Goal: Task Accomplishment & Management: Use online tool/utility

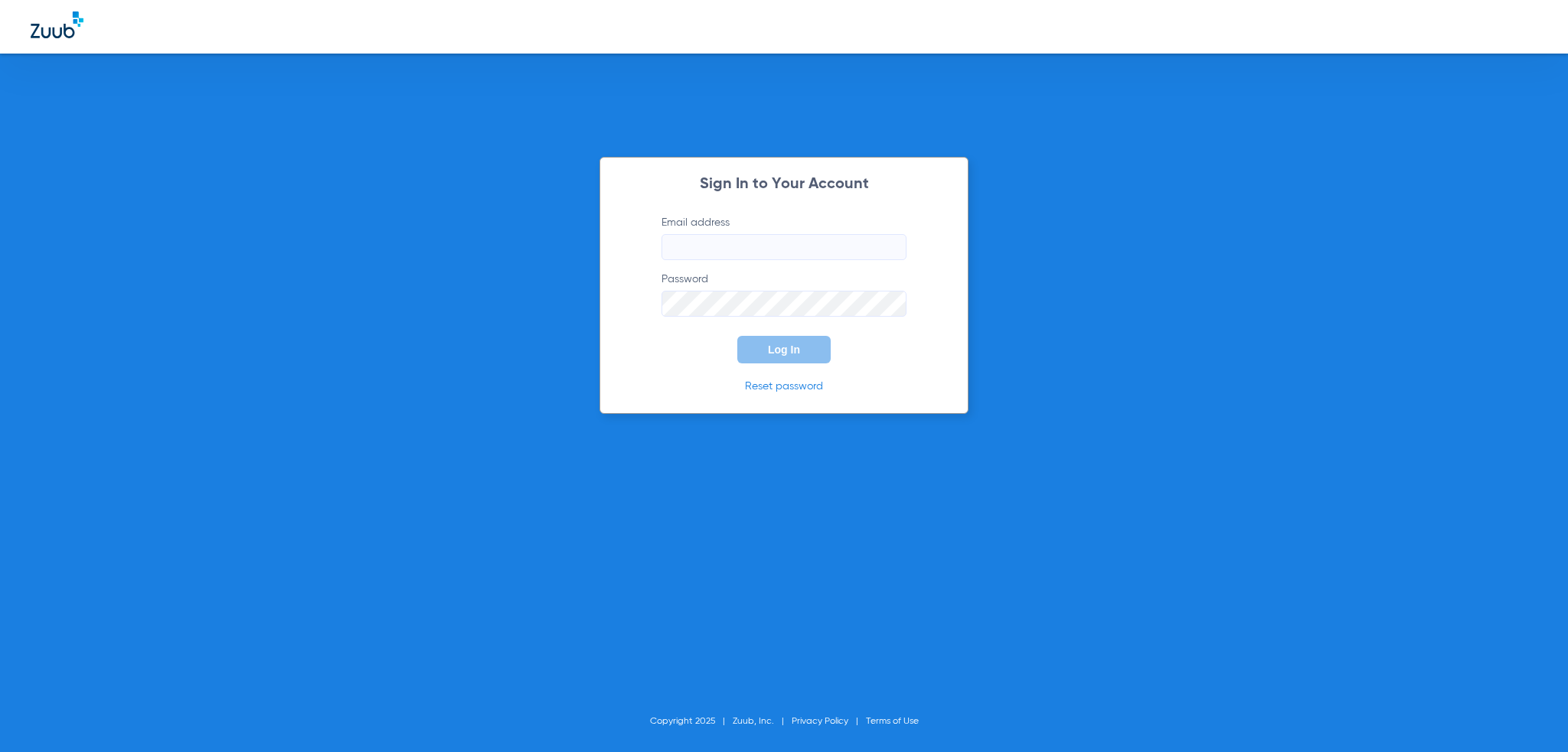
click at [736, 233] on label "Email address" at bounding box center [784, 237] width 245 height 45
click at [736, 234] on input "Email address" at bounding box center [784, 247] width 245 height 26
type input "[PERSON_NAME][EMAIL_ADDRESS][PERSON_NAME][DOMAIN_NAME]"
click at [759, 328] on form "Email address [PERSON_NAME][EMAIL_ADDRESS][PERSON_NAME][DOMAIN_NAME] Password L…" at bounding box center [784, 289] width 291 height 149
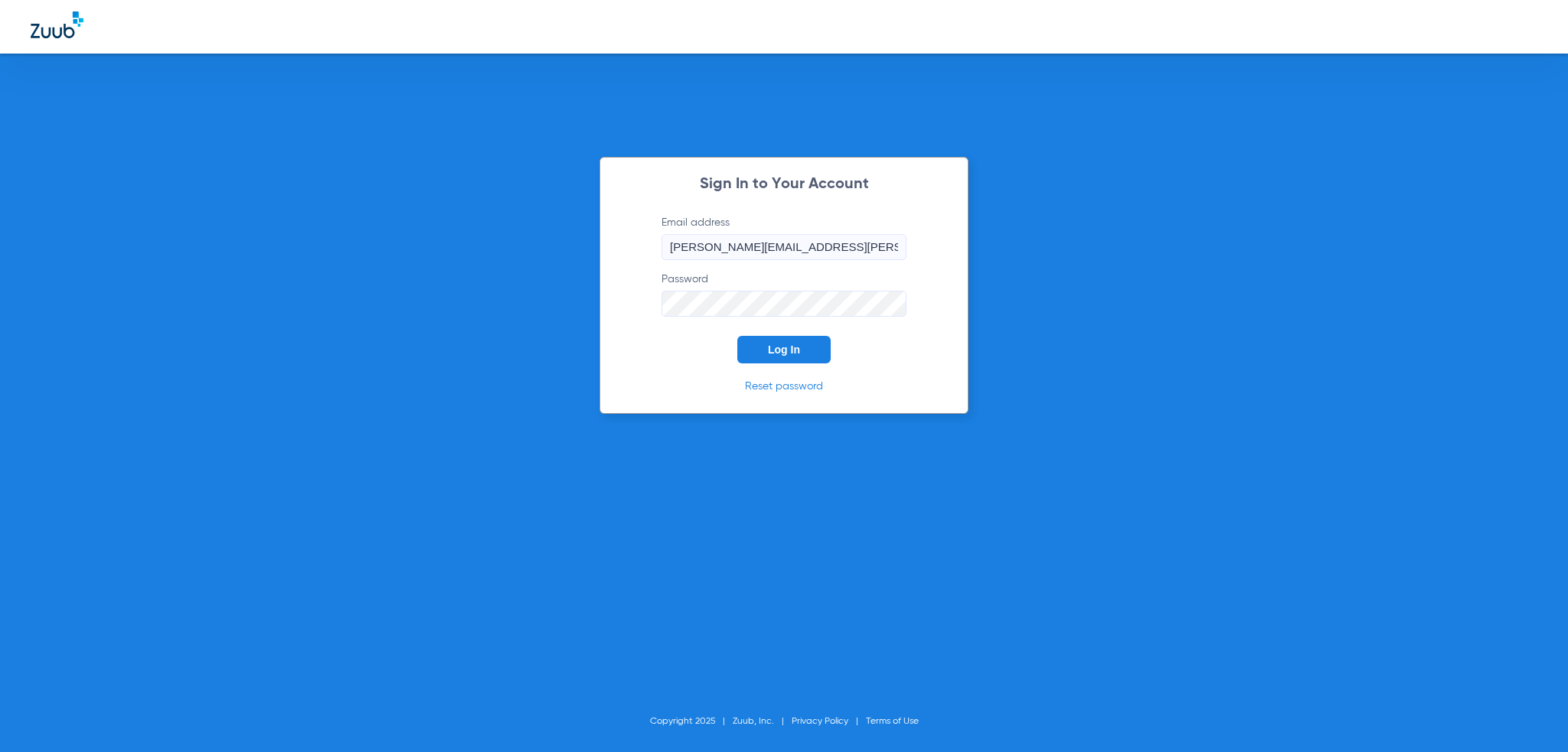
click at [763, 339] on button "Log In" at bounding box center [784, 349] width 94 height 28
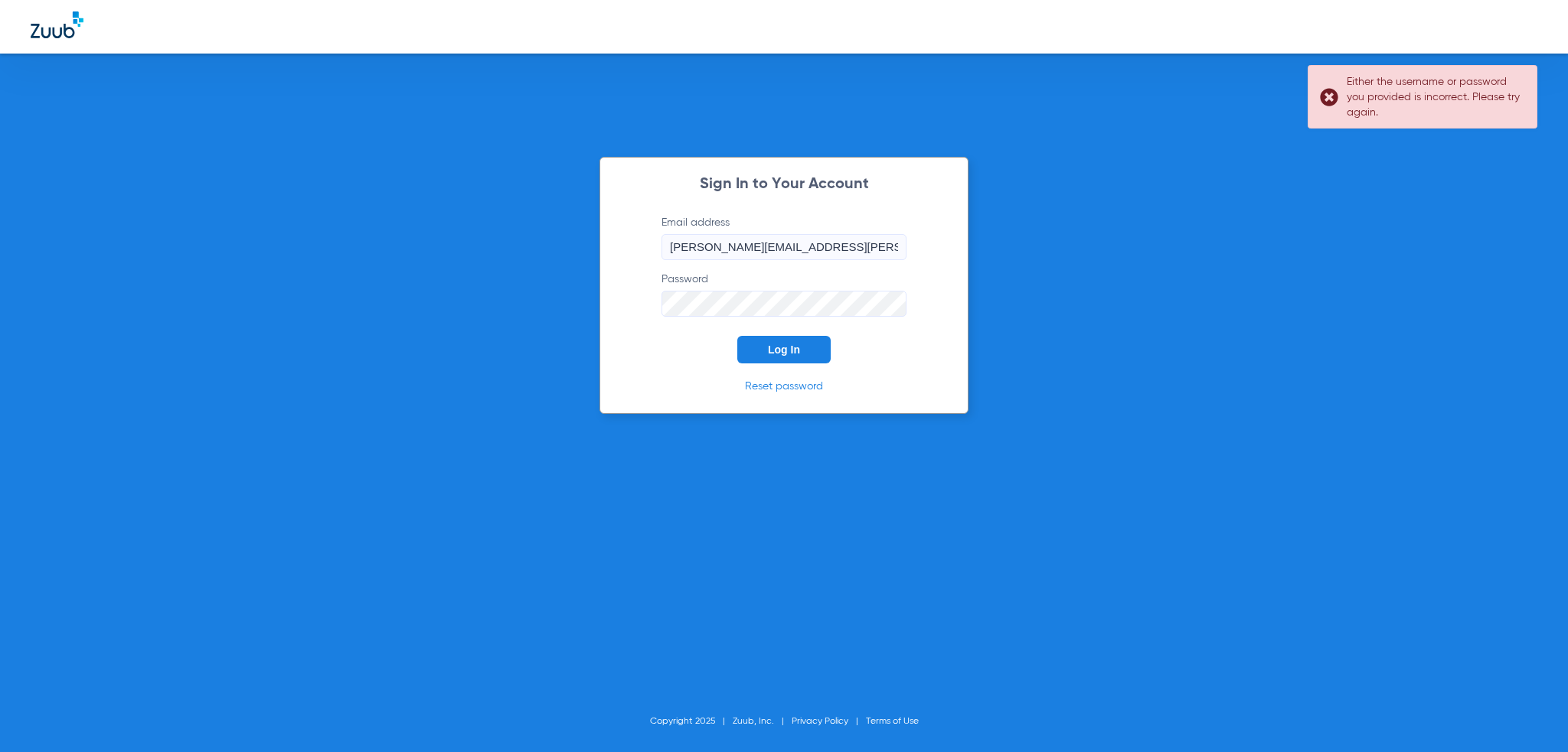
click at [789, 388] on link "Reset password" at bounding box center [784, 387] width 78 height 11
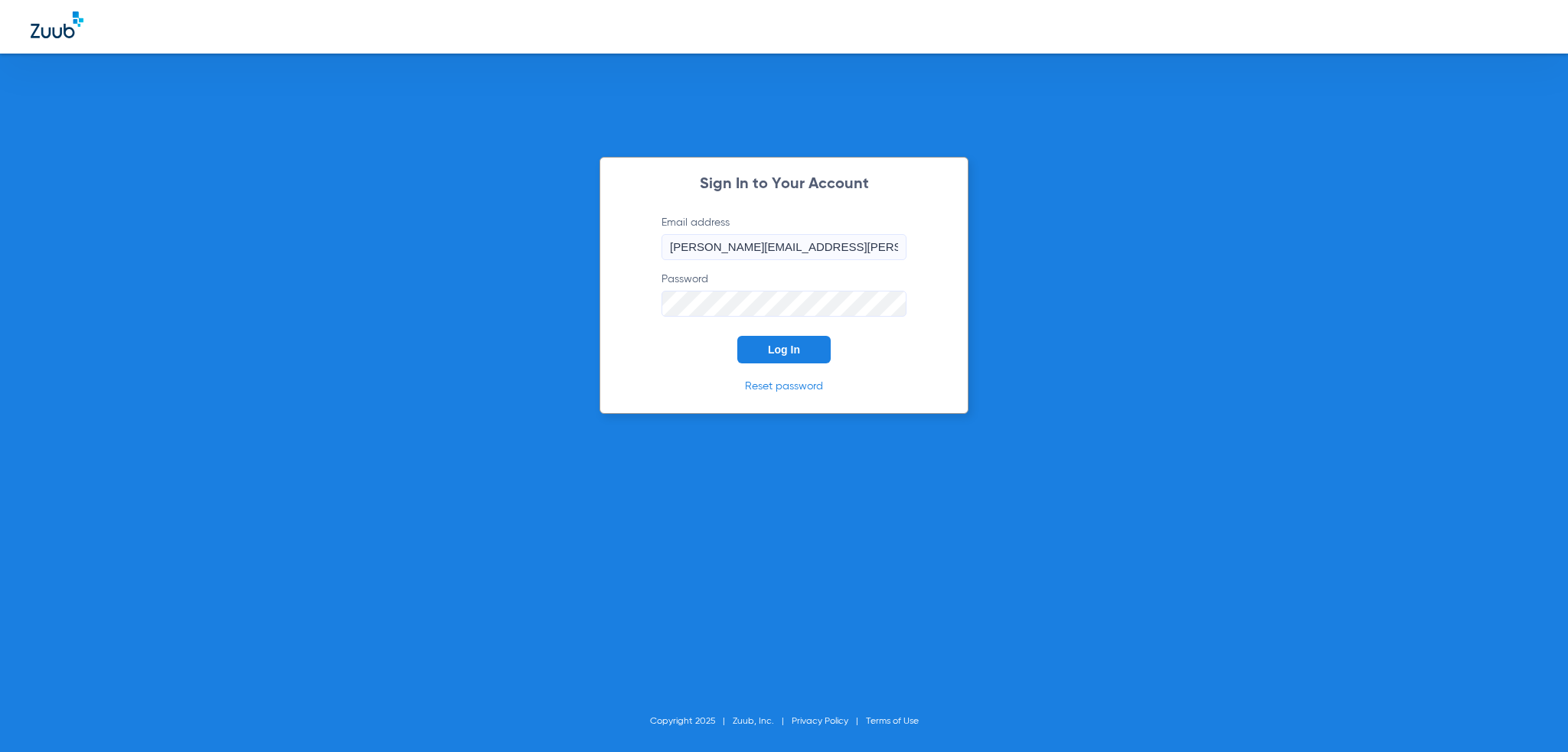
click at [784, 241] on input "[PERSON_NAME][EMAIL_ADDRESS][PERSON_NAME][DOMAIN_NAME]" at bounding box center [784, 247] width 245 height 26
click at [759, 348] on button "Log In" at bounding box center [784, 349] width 94 height 28
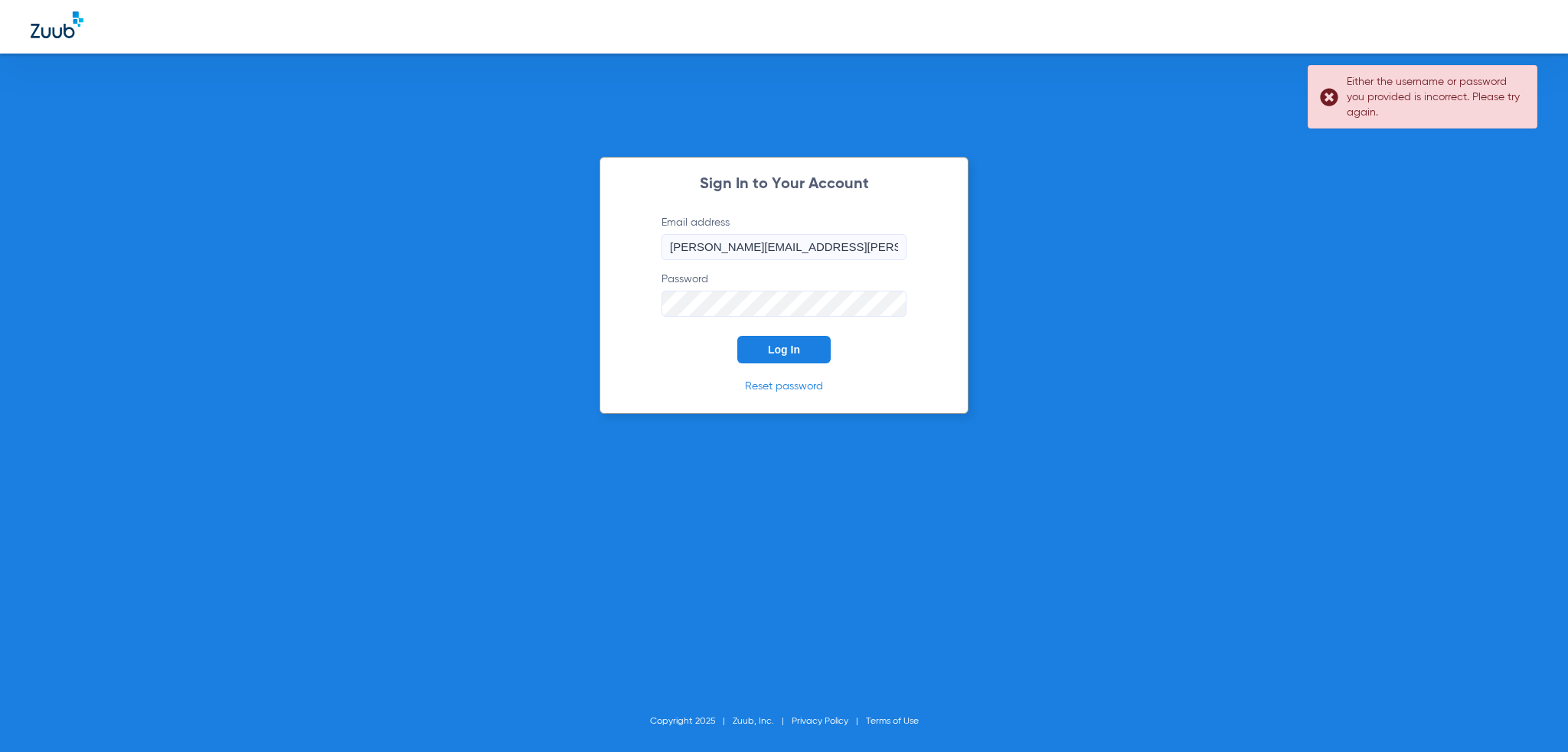
click at [851, 218] on label "Email address [PERSON_NAME][EMAIL_ADDRESS][PERSON_NAME][DOMAIN_NAME]" at bounding box center [784, 237] width 245 height 45
click at [851, 234] on input "[PERSON_NAME][EMAIL_ADDRESS][PERSON_NAME][DOMAIN_NAME]" at bounding box center [784, 247] width 245 height 26
click at [848, 239] on input "[PERSON_NAME][EMAIL_ADDRESS][PERSON_NAME][DOMAIN_NAME]" at bounding box center [784, 247] width 245 height 26
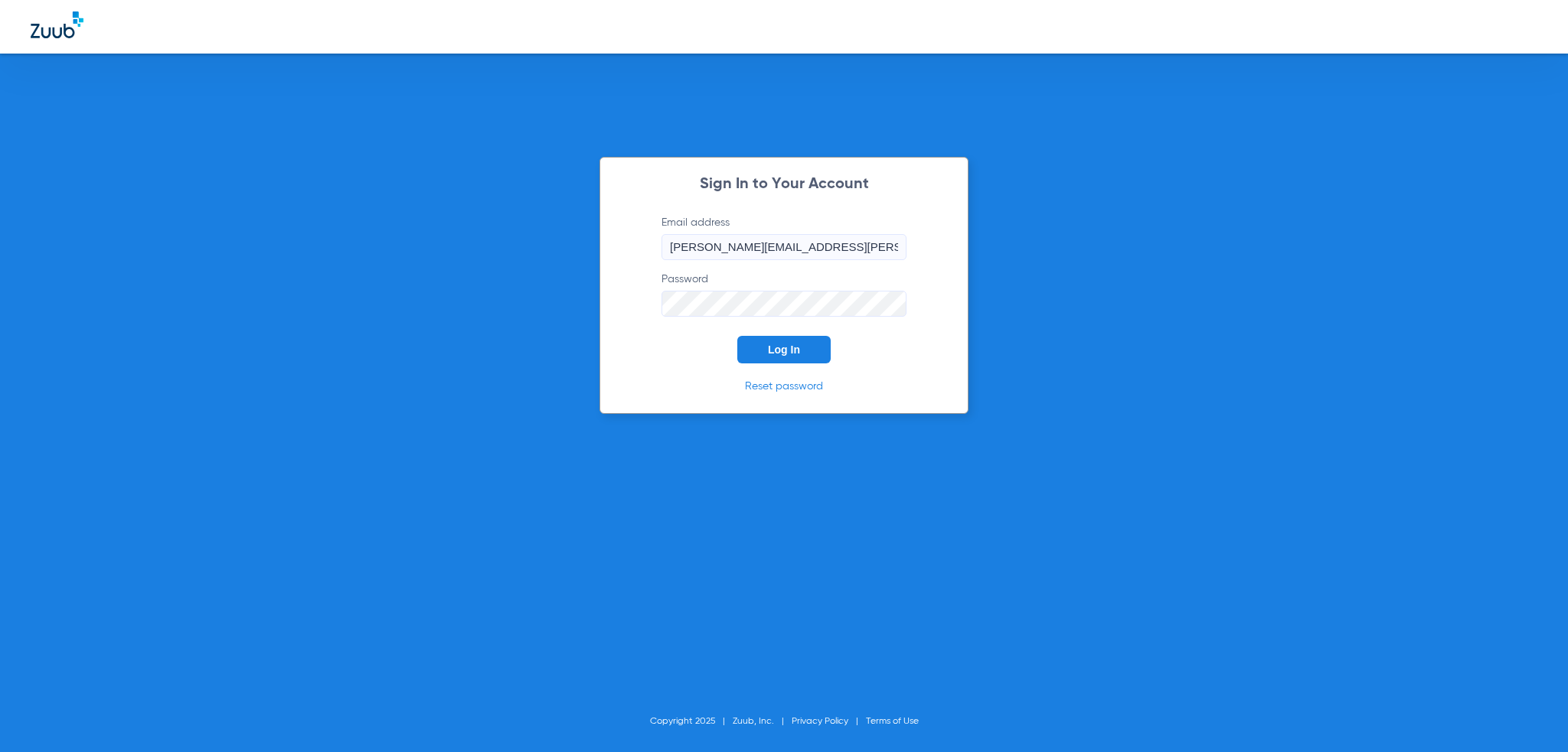
click at [922, 197] on div "Sign In to Your Account Email address [PERSON_NAME][EMAIL_ADDRESS][PERSON_NAME]…" at bounding box center [784, 285] width 369 height 257
click at [836, 285] on label "Password" at bounding box center [784, 294] width 245 height 45
click at [784, 382] on link "Reset password" at bounding box center [784, 387] width 78 height 11
click at [440, 323] on div "Sign In to Your Account Email address [PERSON_NAME][EMAIL_ADDRESS][PERSON_NAME]…" at bounding box center [784, 376] width 1568 height 752
click at [521, 330] on div "Sign In to Your Account Email address [PERSON_NAME][EMAIL_ADDRESS][PERSON_NAME]…" at bounding box center [784, 376] width 1568 height 752
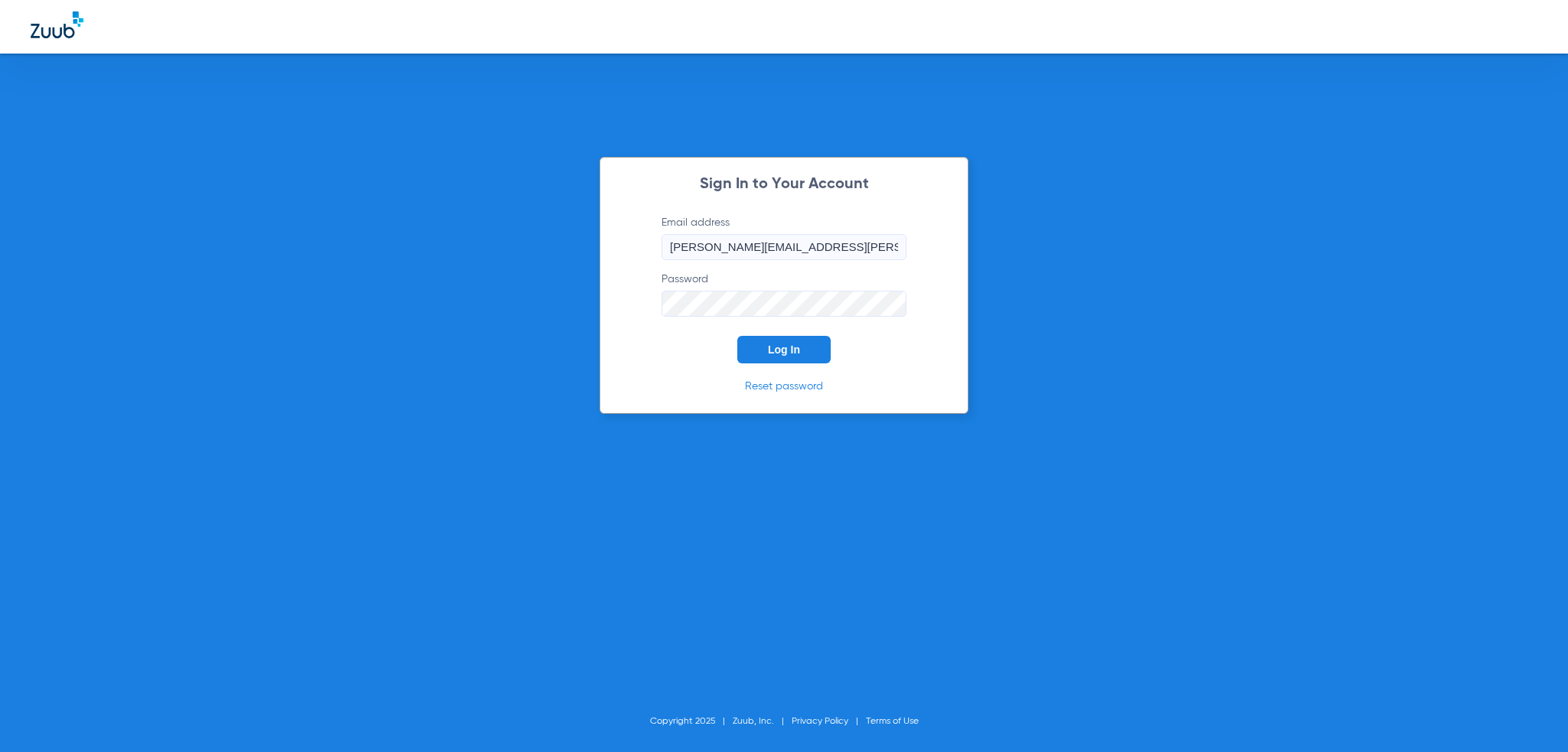
click at [828, 226] on label "Email address [PERSON_NAME][EMAIL_ADDRESS][PERSON_NAME][DOMAIN_NAME]" at bounding box center [784, 237] width 245 height 45
click at [828, 234] on input "[PERSON_NAME][EMAIL_ADDRESS][PERSON_NAME][DOMAIN_NAME]" at bounding box center [784, 247] width 245 height 26
click at [828, 240] on input "[PERSON_NAME][EMAIL_ADDRESS][PERSON_NAME][DOMAIN_NAME]" at bounding box center [784, 247] width 245 height 26
drag, startPoint x: 948, startPoint y: 198, endPoint x: 928, endPoint y: 241, distance: 47.4
click at [948, 198] on div "Sign In to Your Account Email address [PERSON_NAME][EMAIL_ADDRESS][PERSON_NAME]…" at bounding box center [784, 285] width 369 height 257
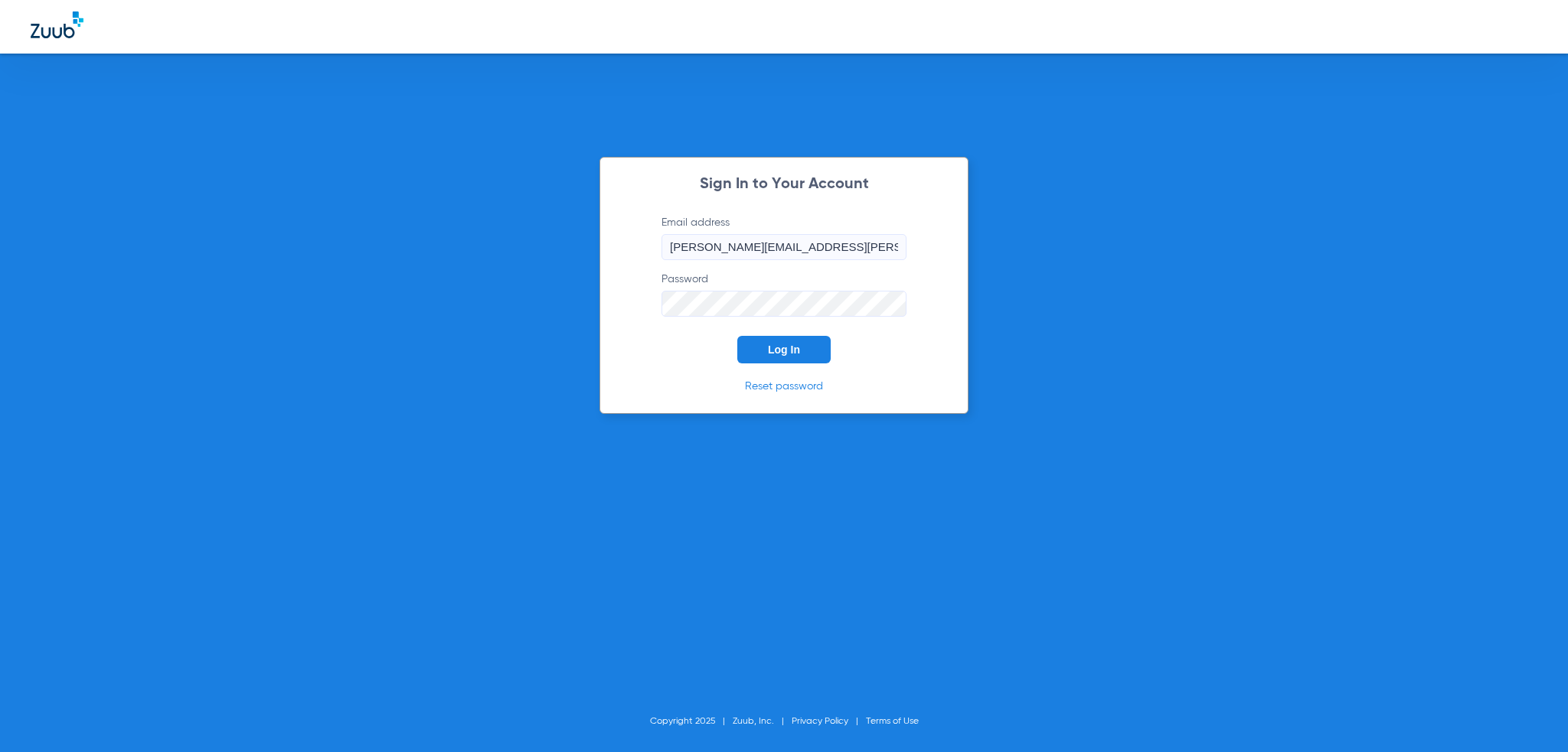
click at [776, 356] on button "Log In" at bounding box center [784, 349] width 94 height 28
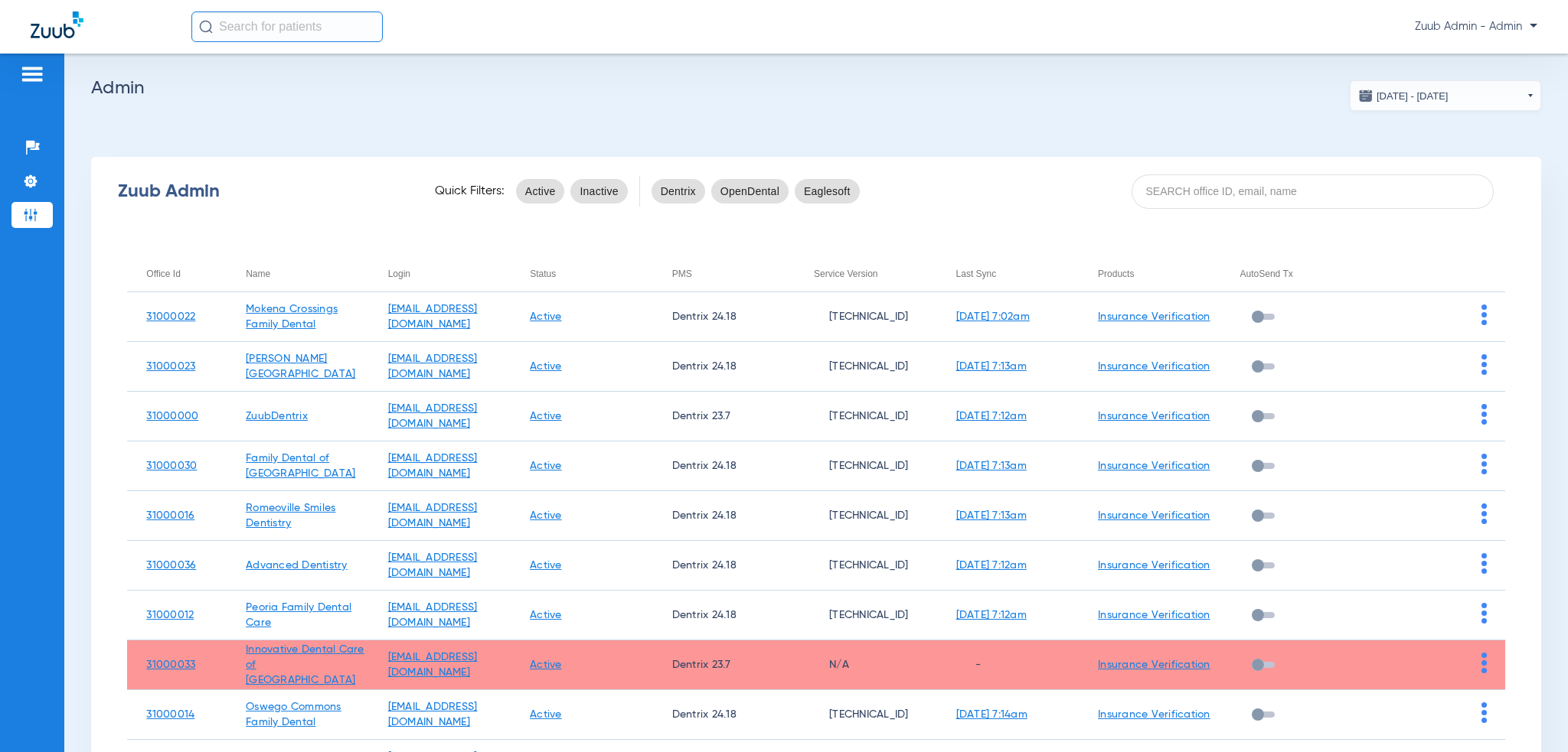
click at [303, 42] on div "Zuub Admin - Admin" at bounding box center [784, 27] width 1568 height 53
click at [301, 33] on input "text" at bounding box center [287, 27] width 192 height 30
click at [1224, 213] on div "Zuub Admin Quick Filters: Active Inactive Dentrix OpenDental Eaglesoft" at bounding box center [816, 191] width 1450 height 61
click at [1220, 193] on input at bounding box center [1313, 192] width 363 height 35
paste input "31000018"
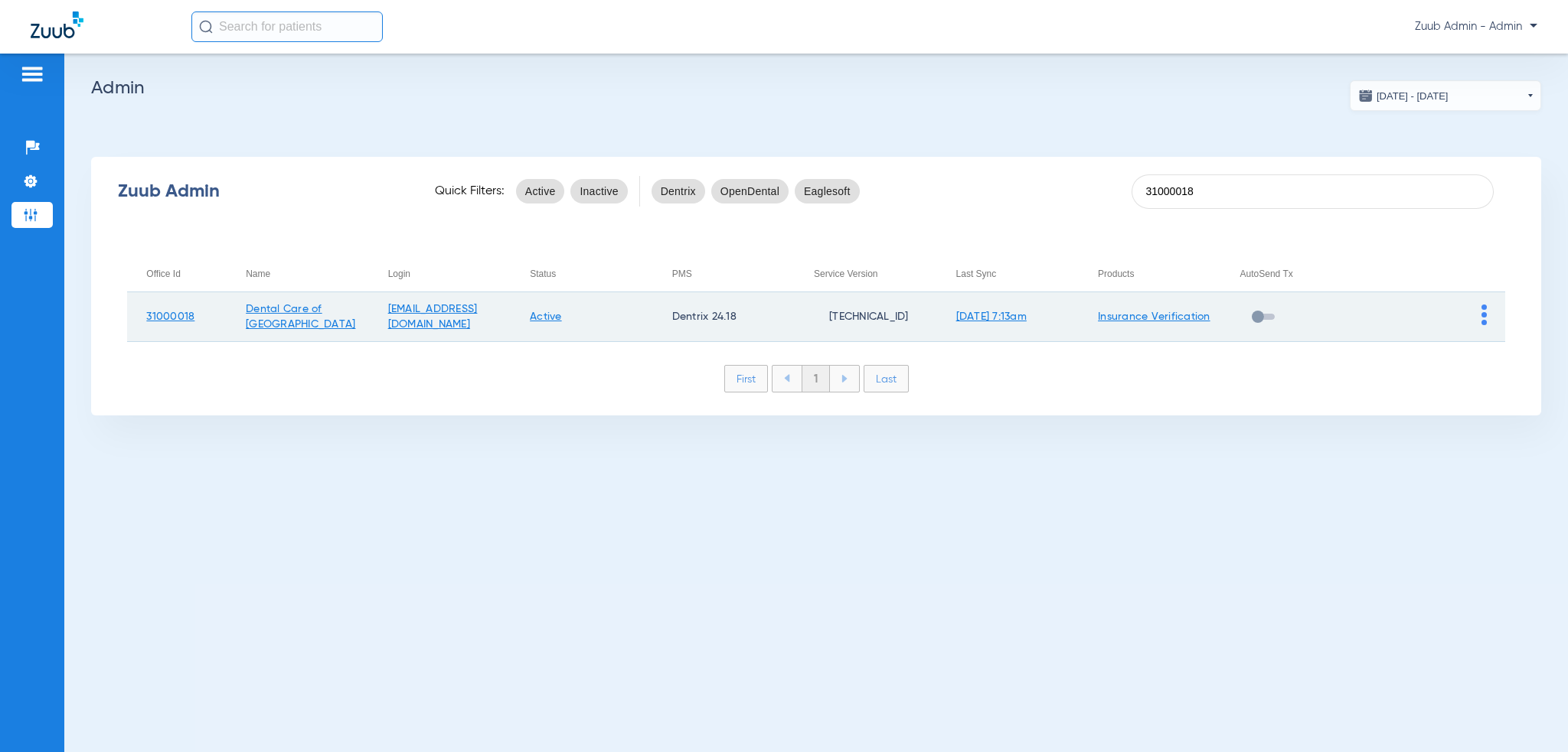
type input "31000018"
click at [1494, 319] on td at bounding box center [1434, 317] width 143 height 50
click at [1489, 320] on td at bounding box center [1434, 317] width 143 height 50
click at [1482, 323] on img at bounding box center [1484, 315] width 5 height 20
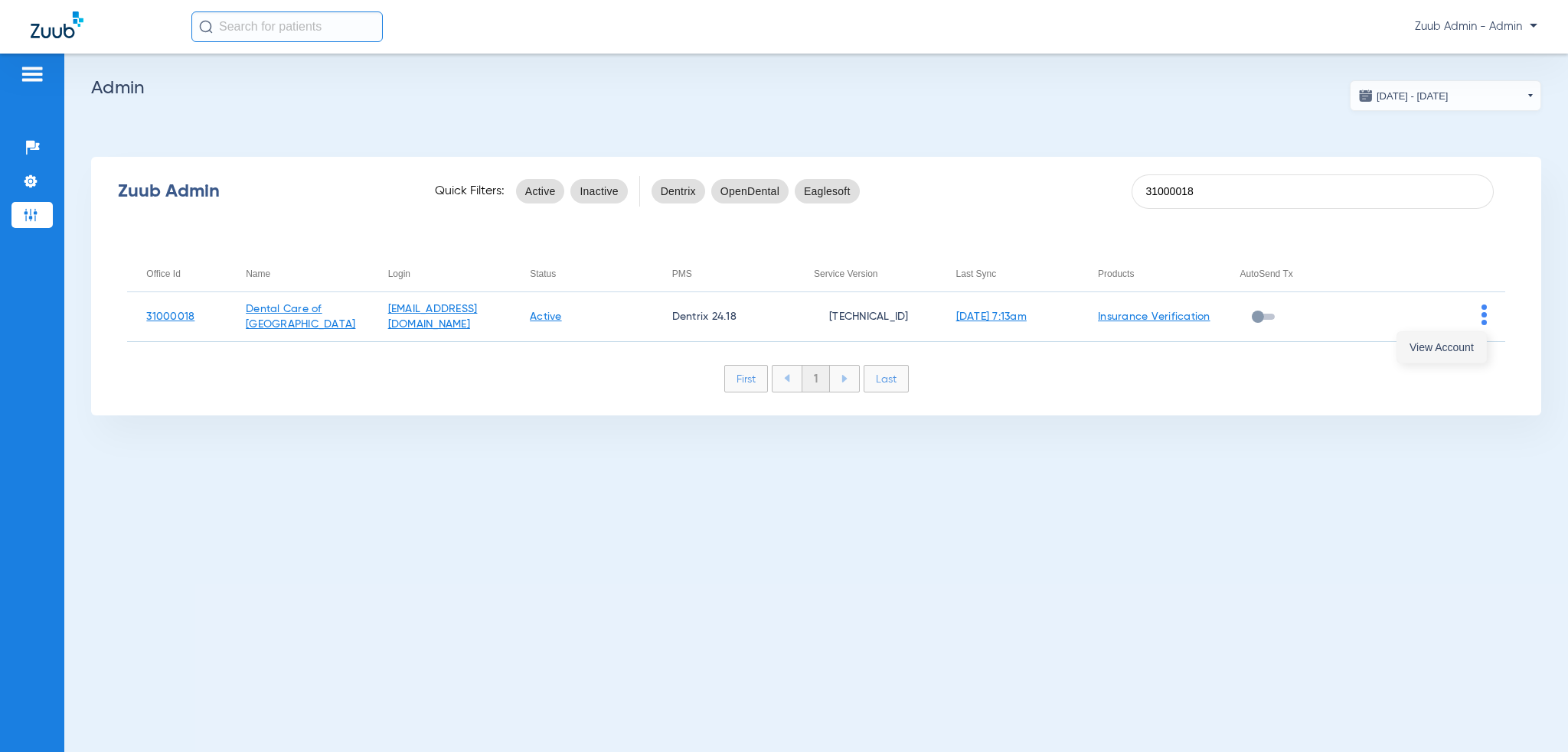
click at [1458, 347] on span "View Account" at bounding box center [1441, 347] width 64 height 11
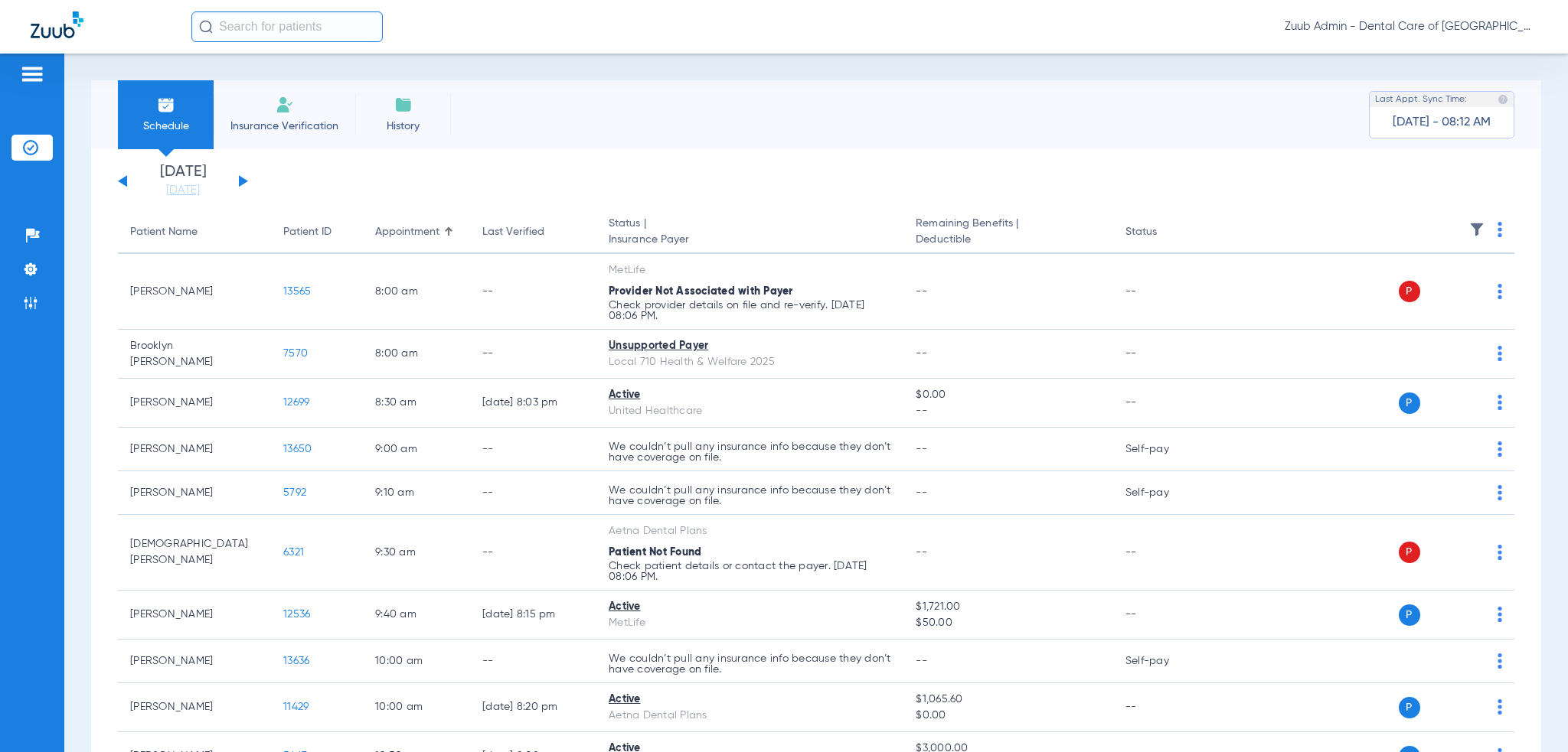
click at [357, 34] on input "text" at bounding box center [287, 27] width 192 height 30
paste input "13441"
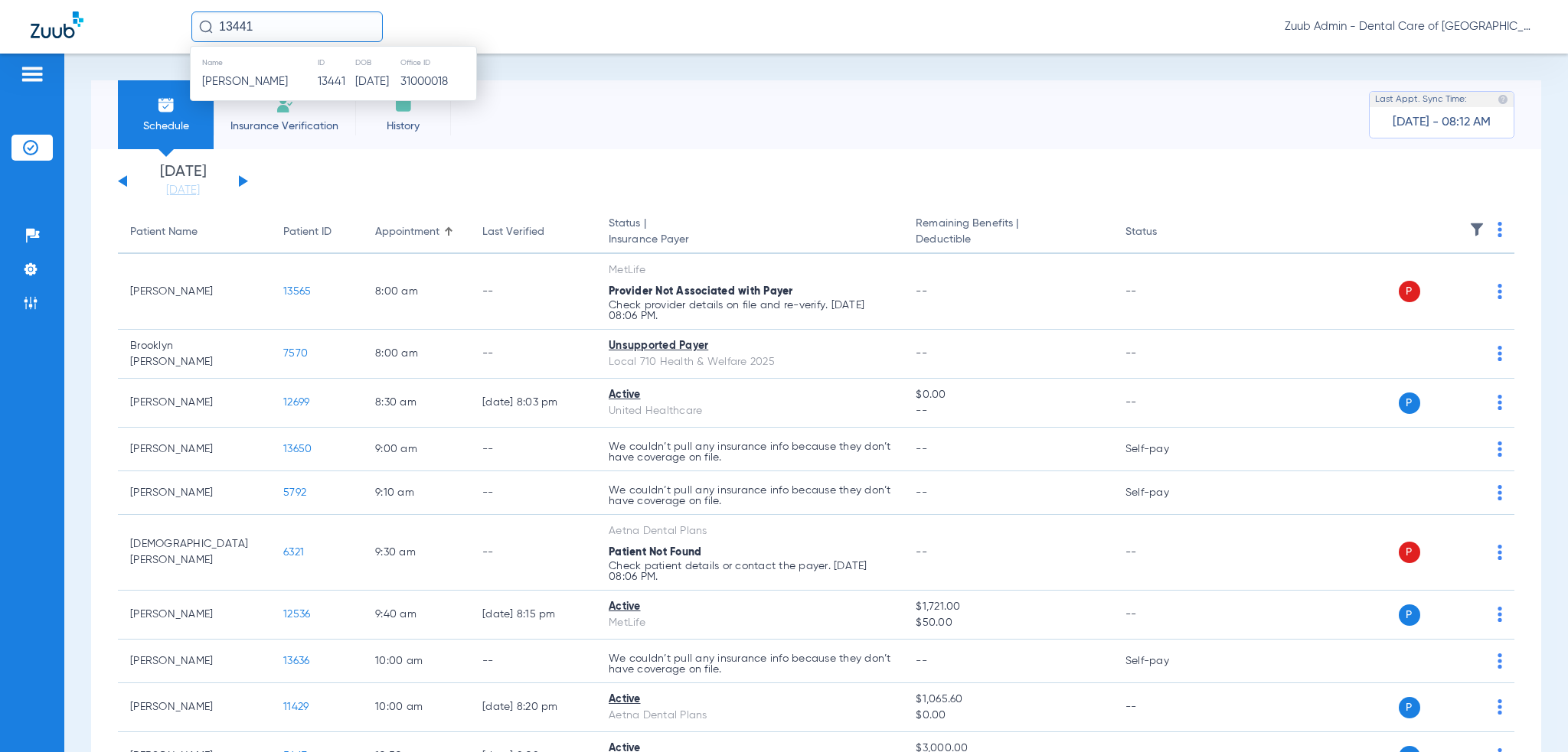
type input "13441"
click at [323, 78] on td "13441" at bounding box center [336, 82] width 37 height 21
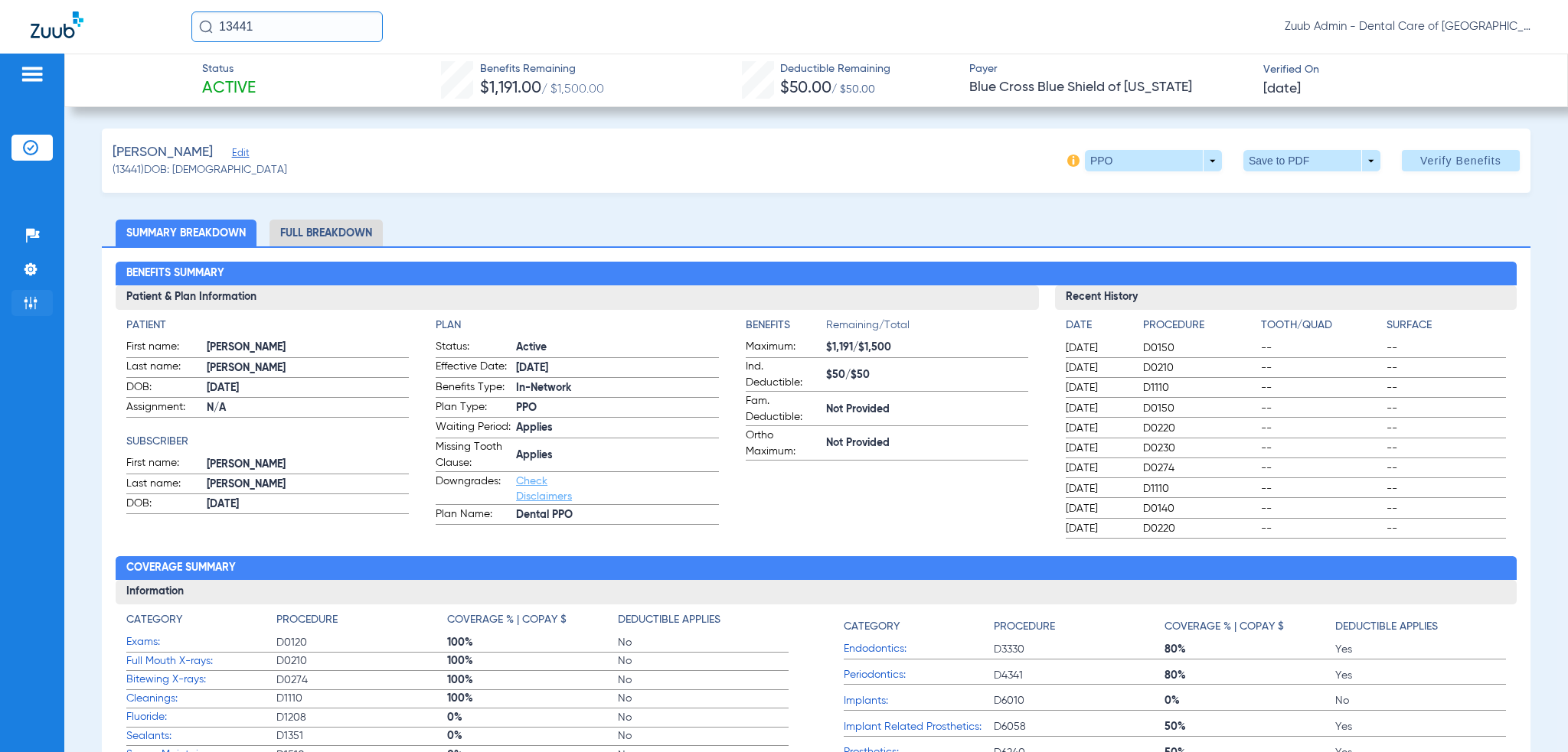
click at [38, 304] on li "Admin" at bounding box center [32, 303] width 41 height 26
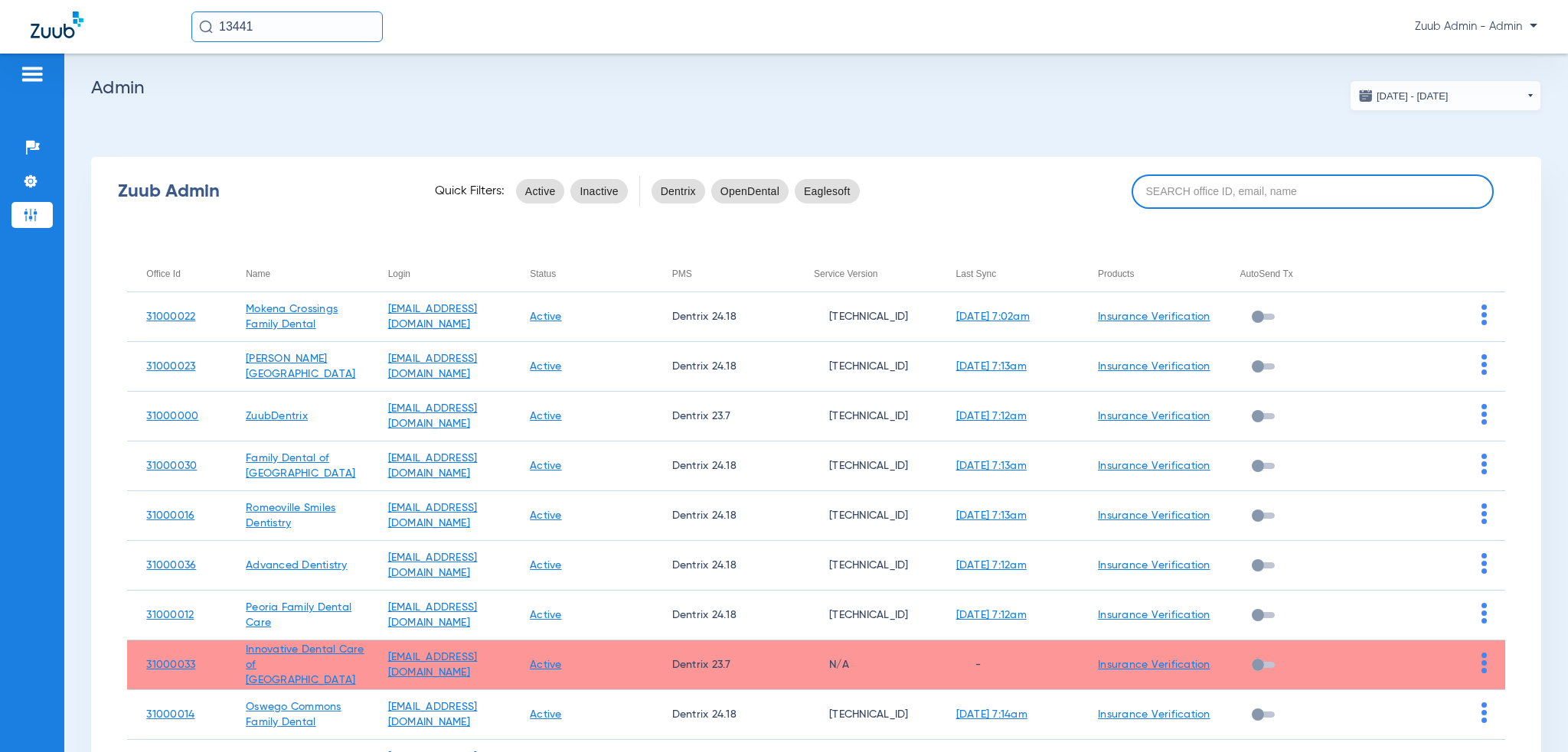
click at [1213, 187] on input at bounding box center [1313, 192] width 363 height 35
paste input "31000010"
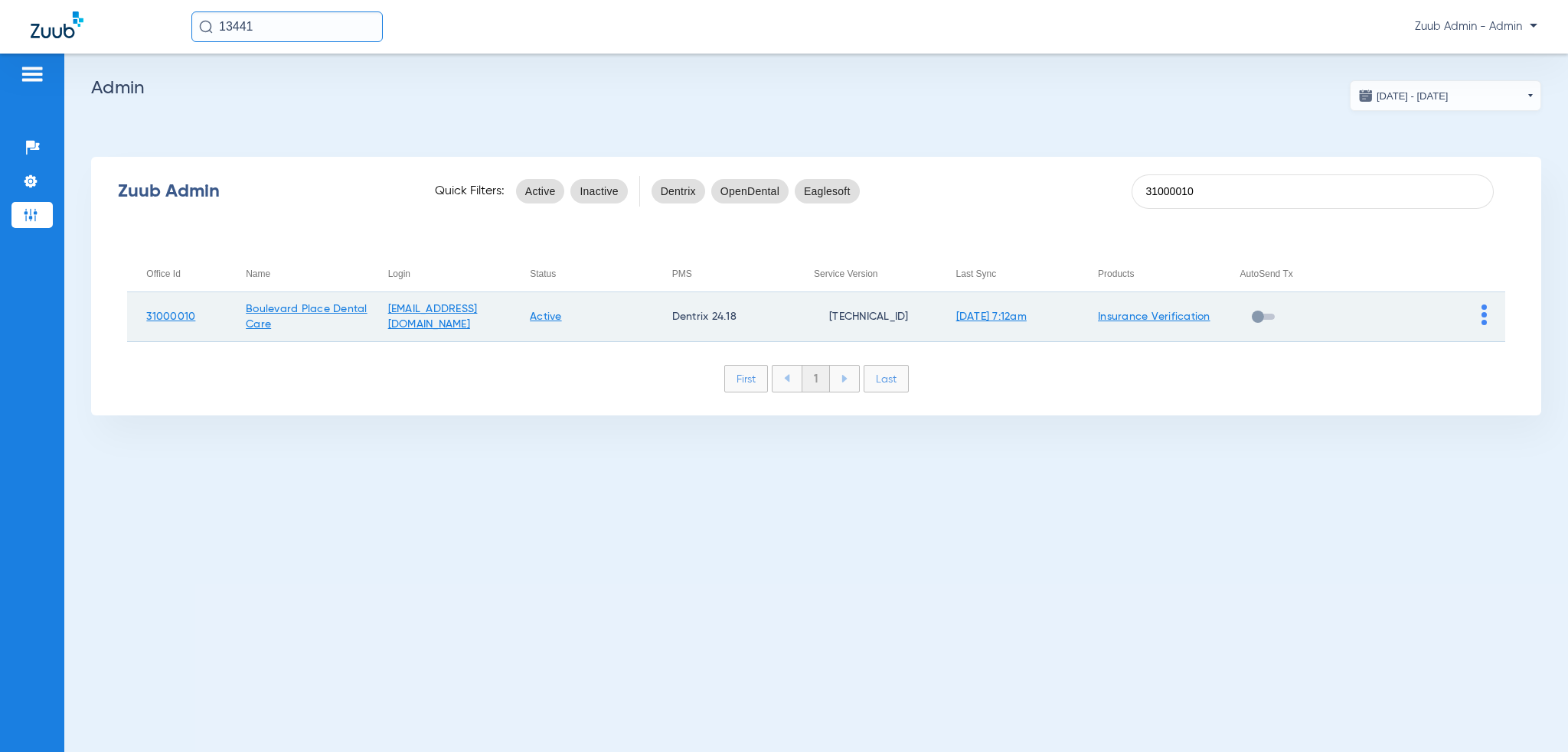
type input "31000010"
click at [1480, 315] on td at bounding box center [1434, 317] width 143 height 50
click at [1482, 317] on img at bounding box center [1484, 315] width 5 height 20
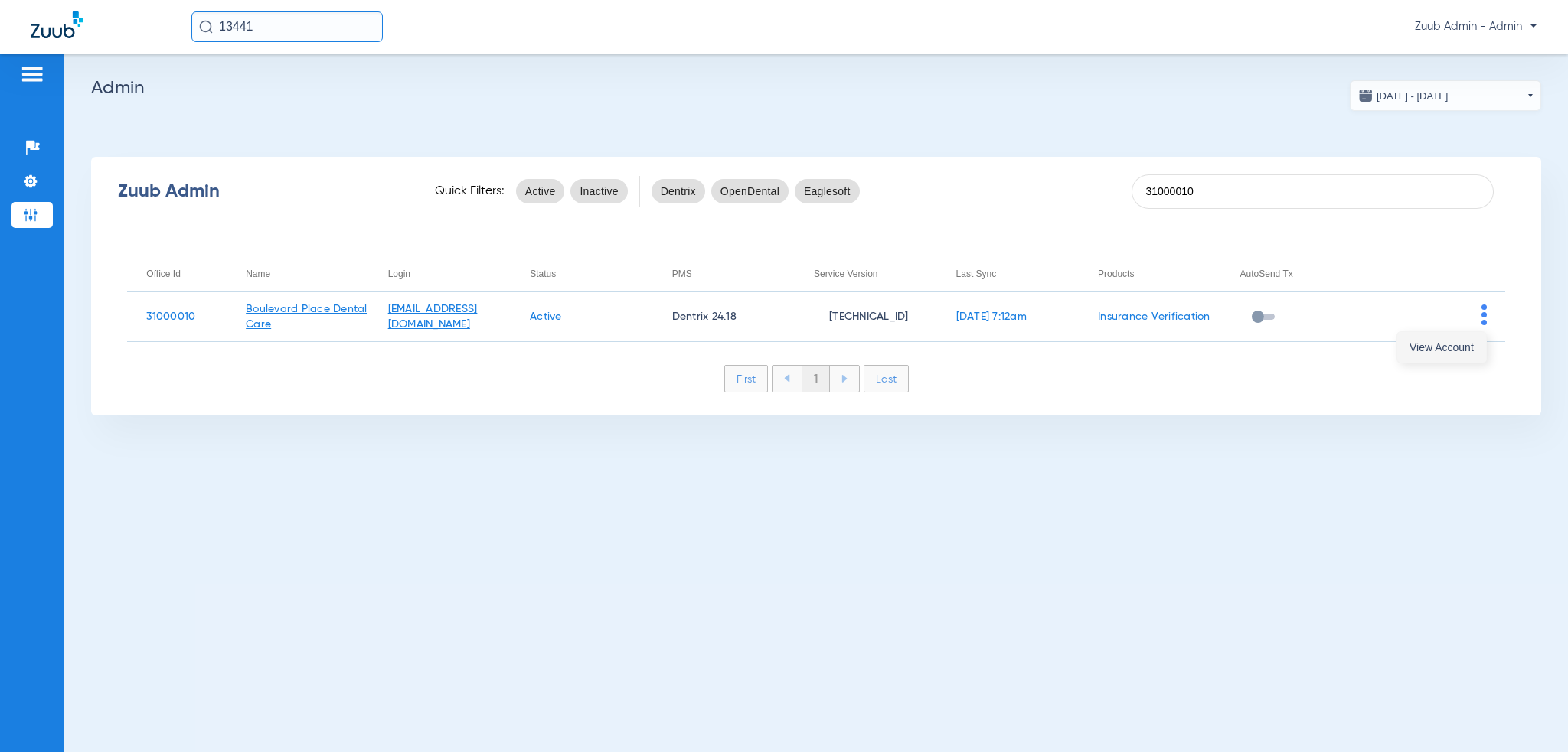
click at [1458, 337] on button "View Account" at bounding box center [1442, 347] width 89 height 30
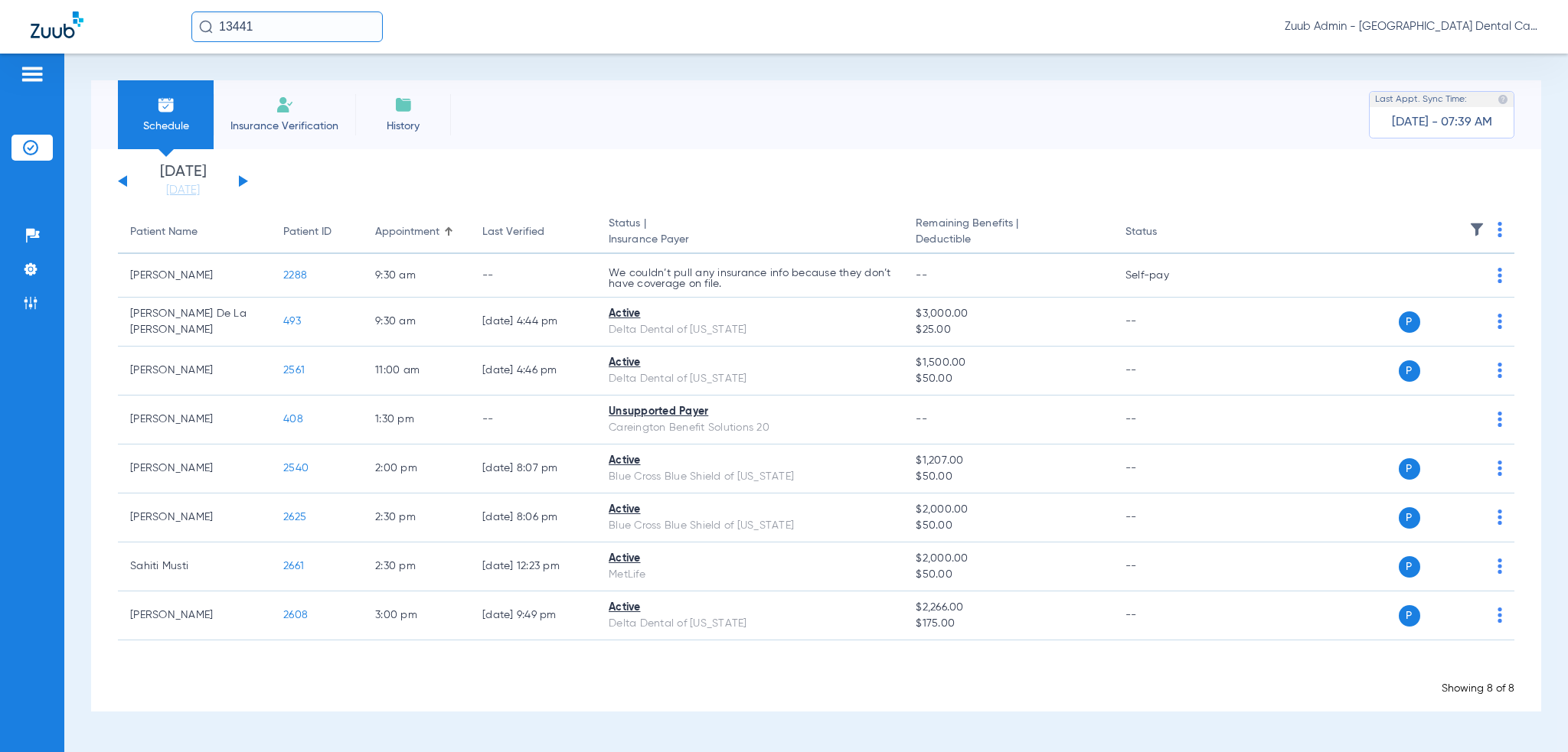
click at [279, 27] on input "13441" at bounding box center [287, 27] width 192 height 30
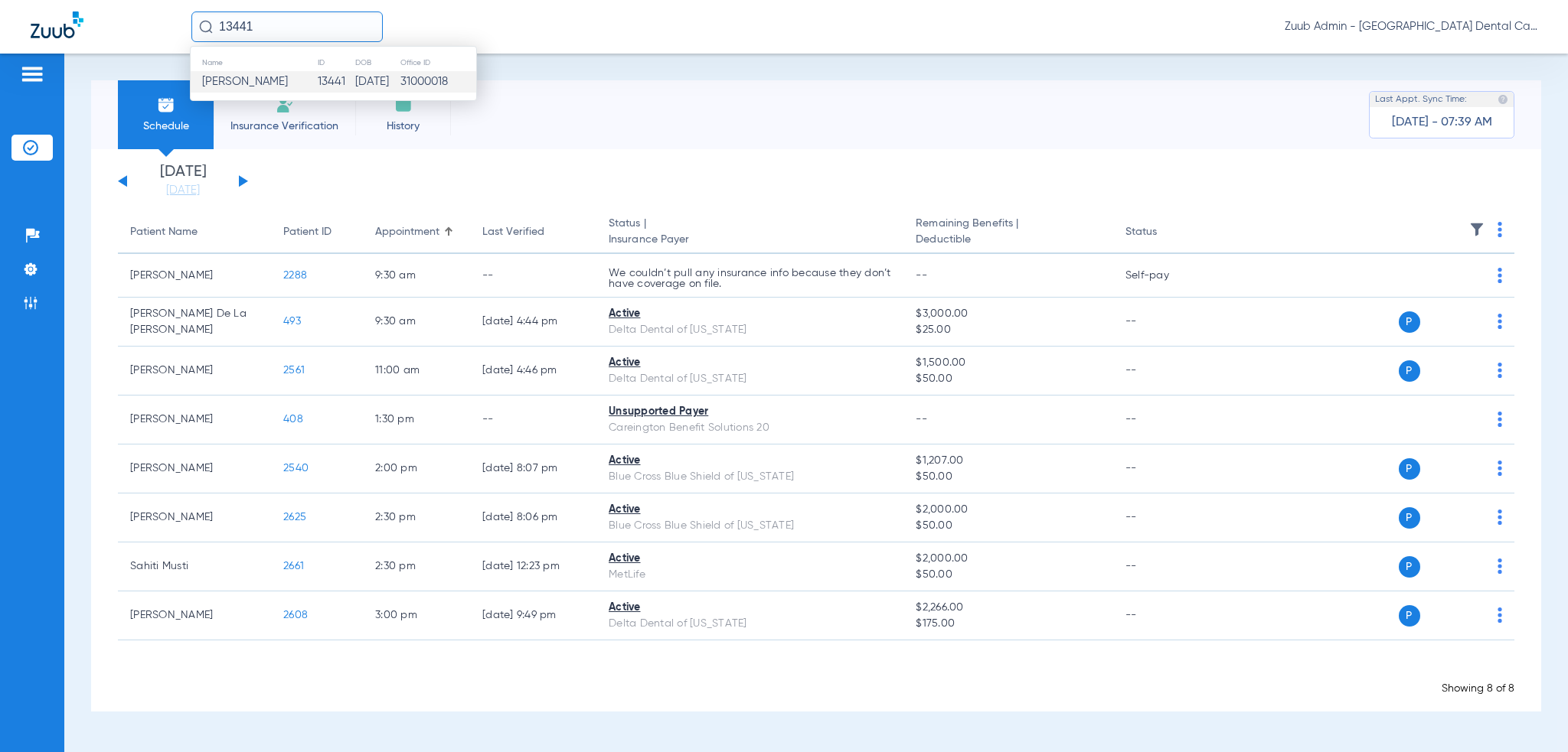
paste input "[PERSON_NAME]"
type input "[PERSON_NAME]"
click at [394, 81] on td "[DATE]" at bounding box center [374, 82] width 46 height 21
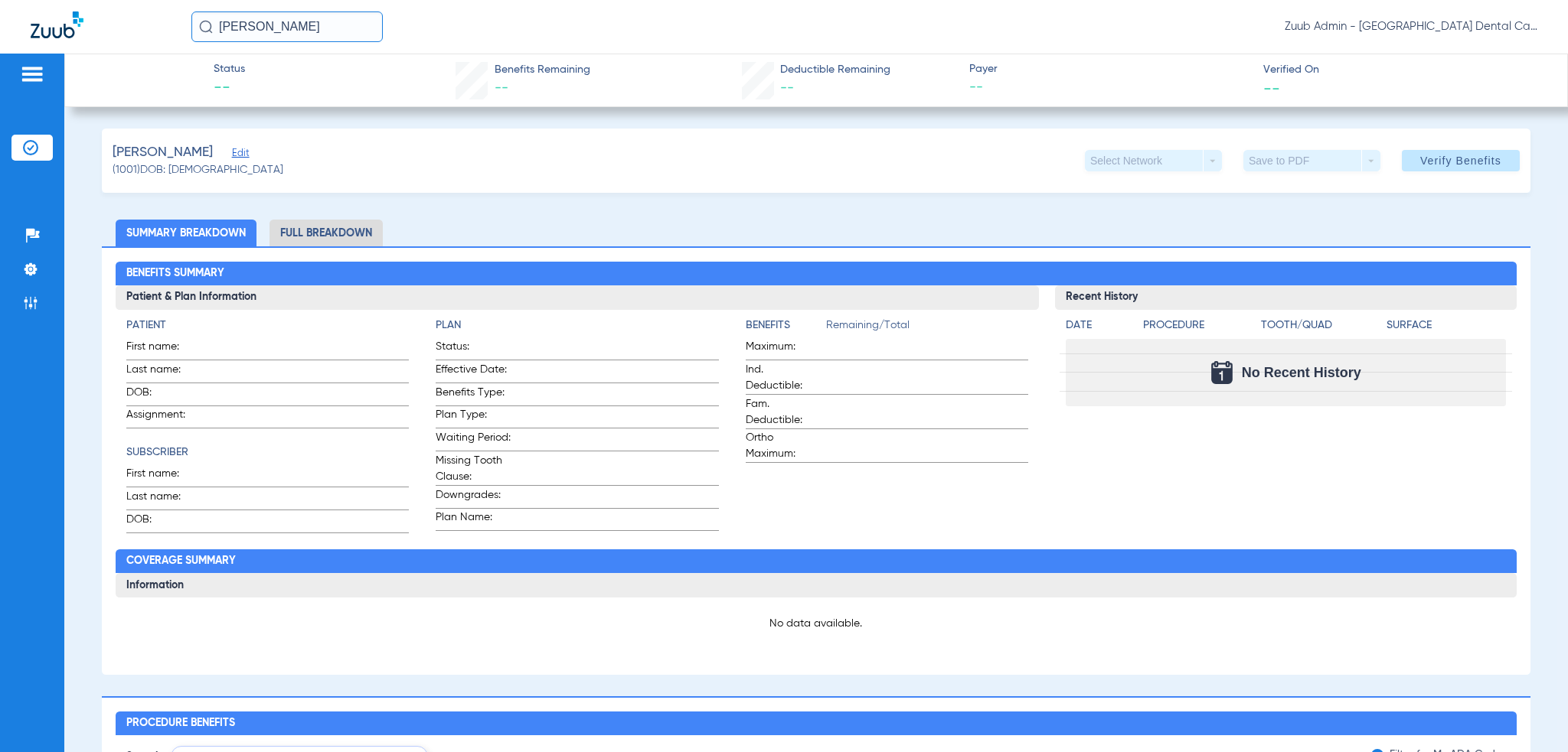
click at [239, 153] on span "Edit" at bounding box center [238, 155] width 13 height 14
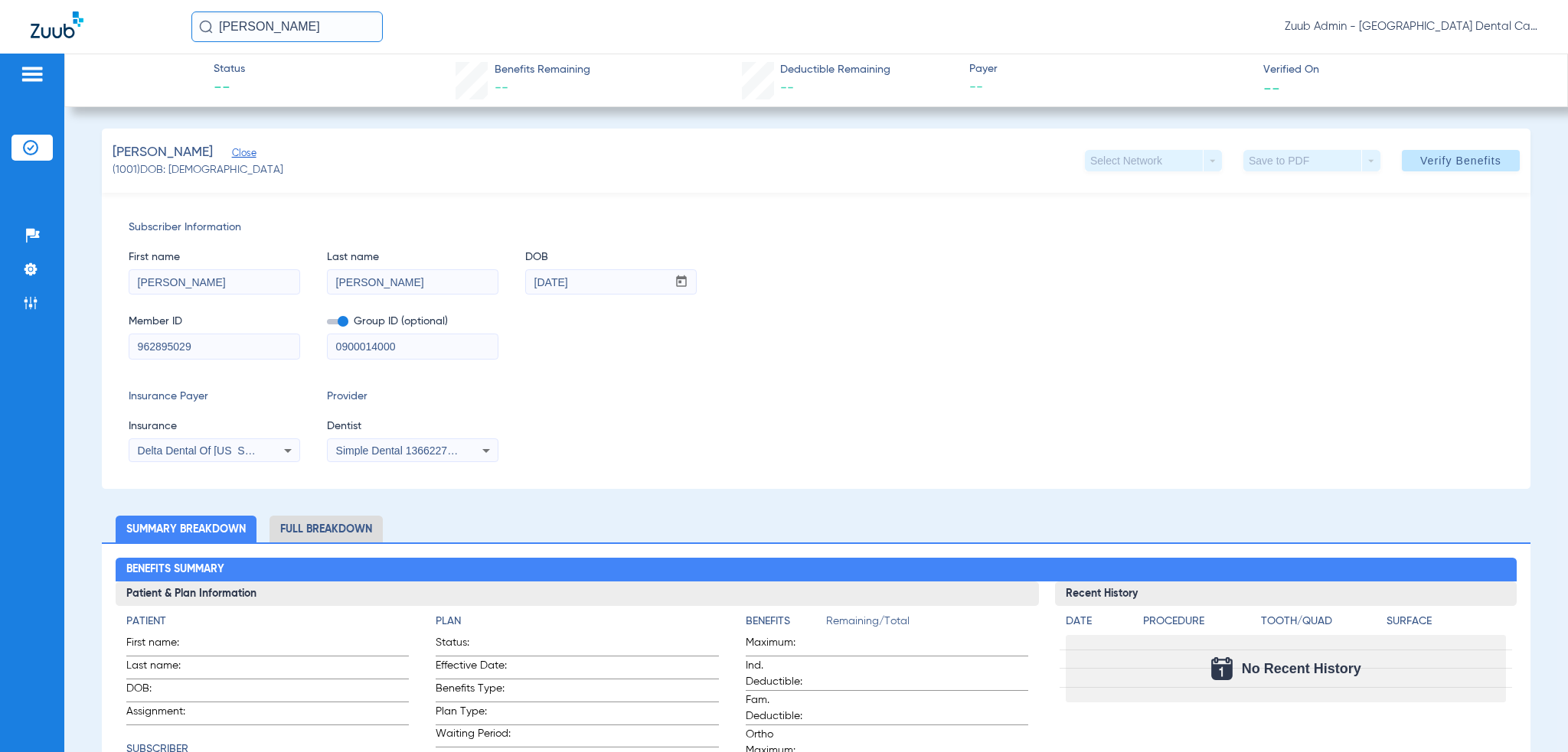
click at [320, 29] on input "[PERSON_NAME]" at bounding box center [287, 27] width 192 height 30
click at [324, 106] on td "272" at bounding box center [336, 103] width 29 height 21
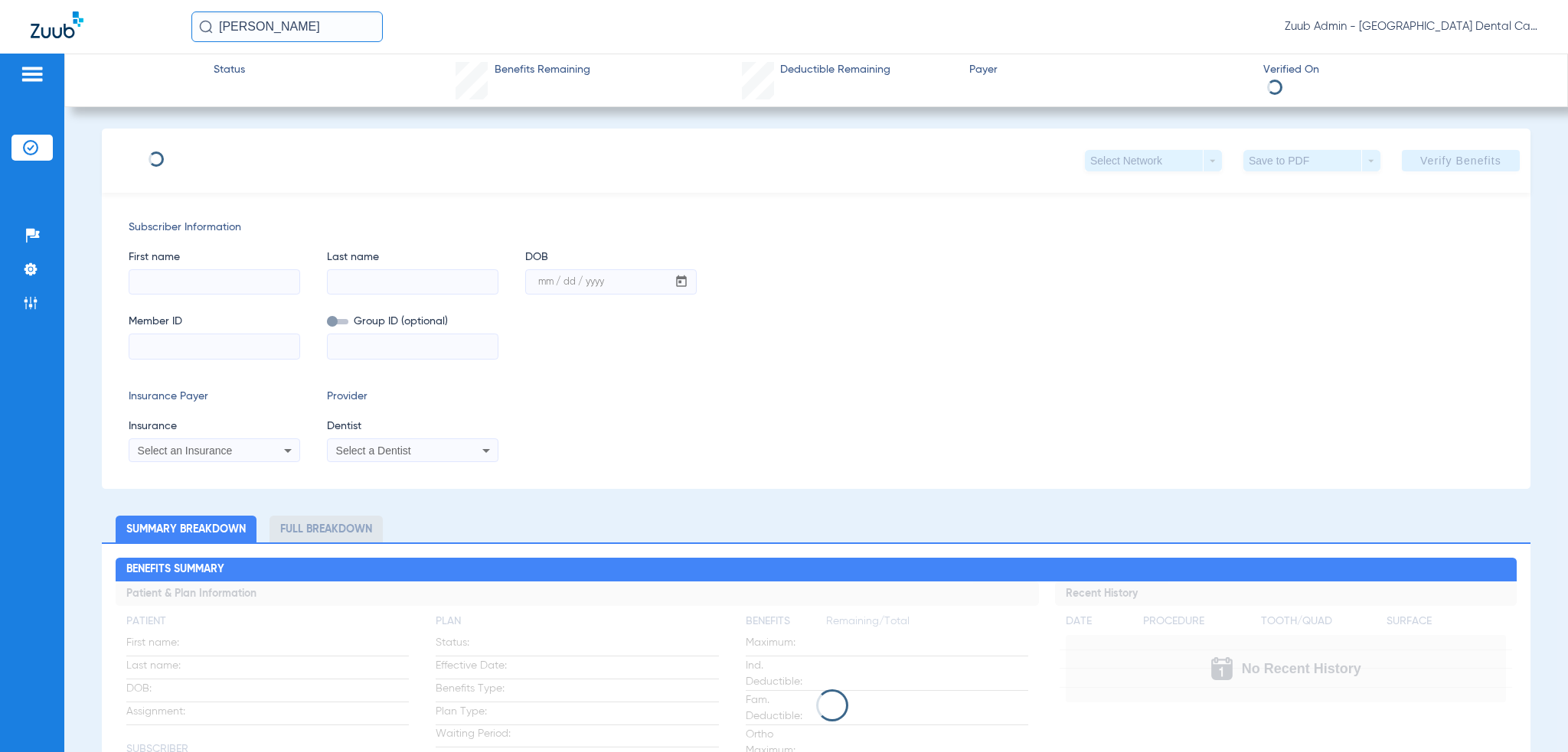
type input "[PERSON_NAME]"
type input "[DATE]"
type input "962895029"
type input "0900014000"
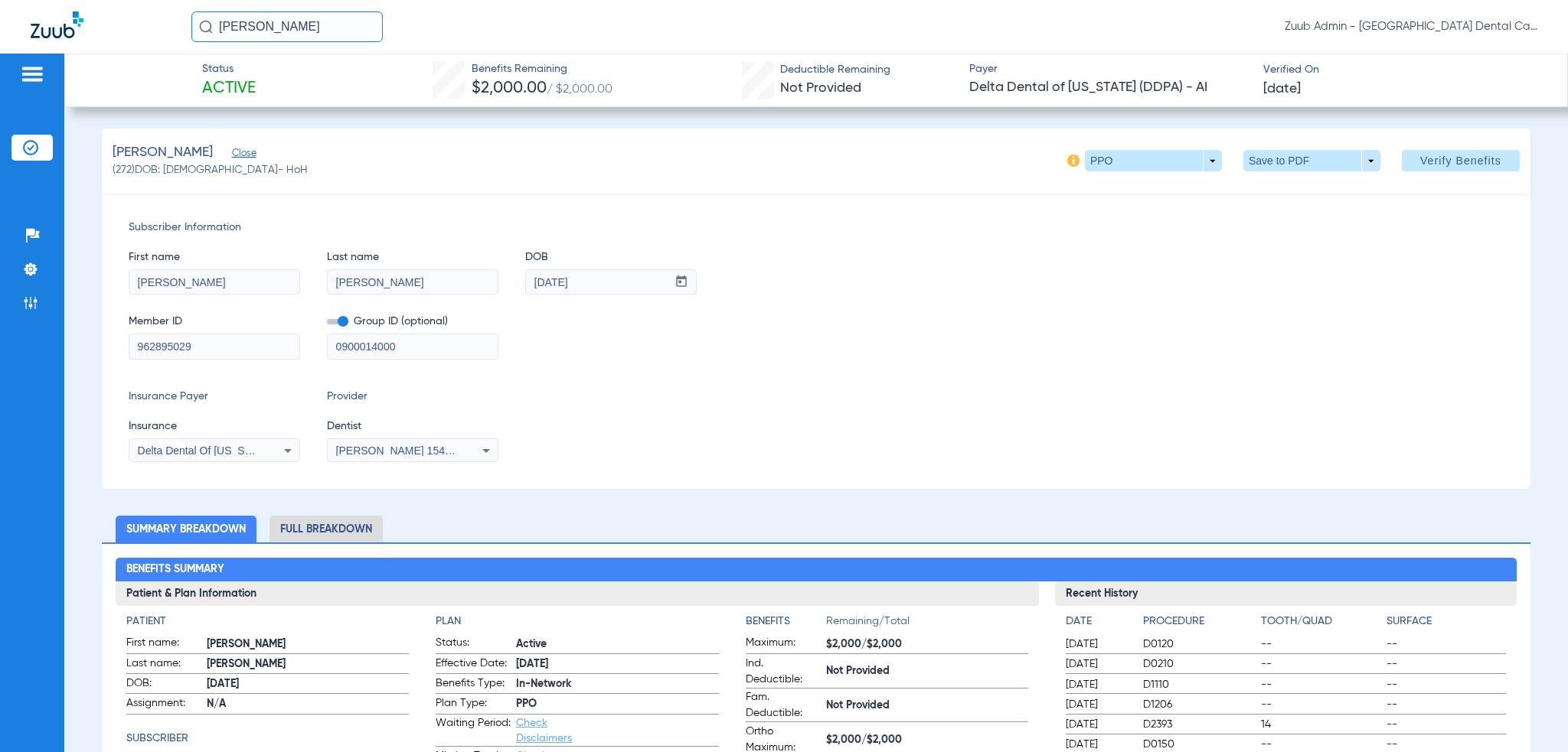
click at [330, 29] on input "[PERSON_NAME]" at bounding box center [287, 27] width 192 height 30
click at [367, 32] on input "[PERSON_NAME]" at bounding box center [287, 27] width 192 height 30
paste input "Steph"
type input "[PERSON_NAME]"
click at [353, 79] on td "[DATE]" at bounding box center [375, 82] width 45 height 21
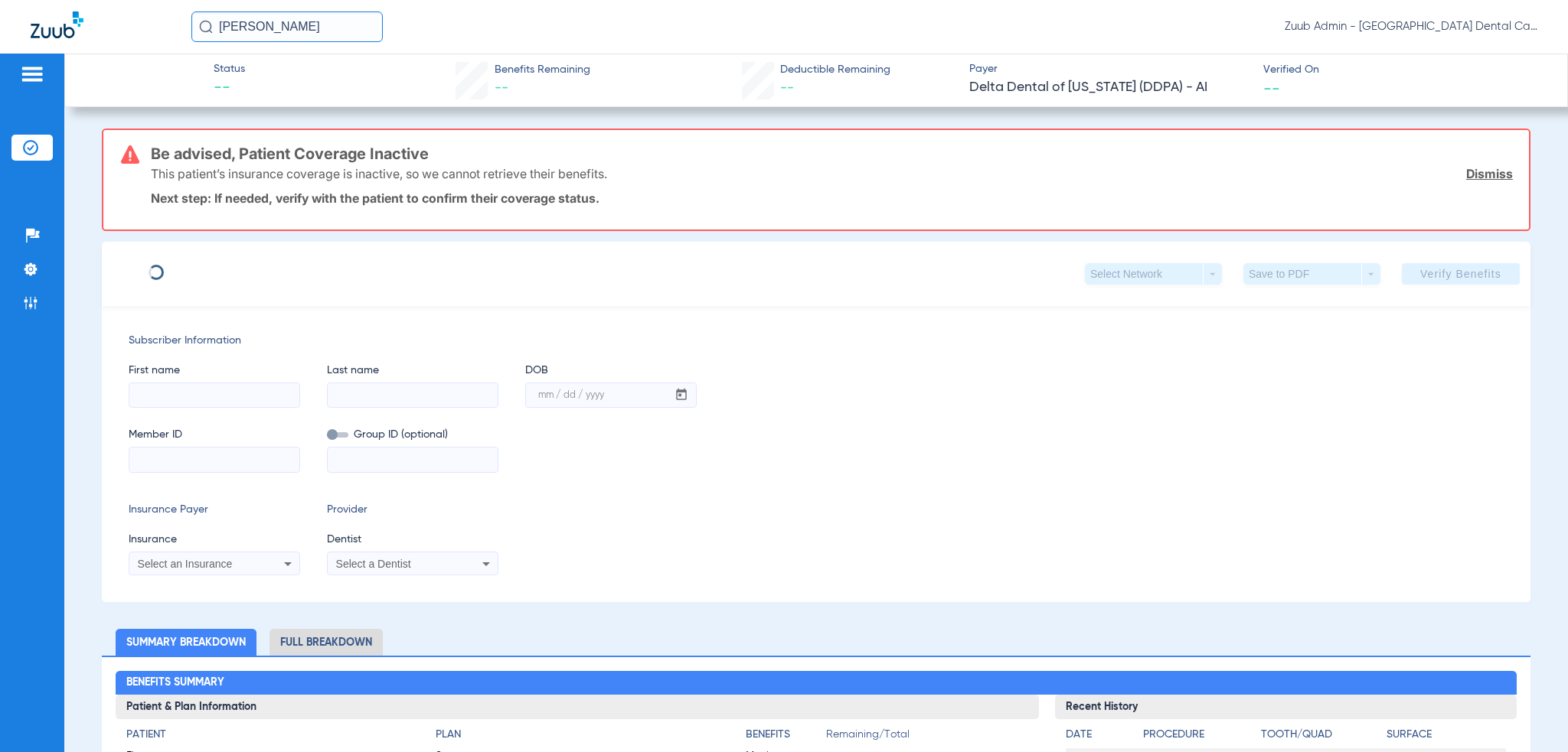
type input "[PERSON_NAME]"
type input "[DATE]"
type input "962895029"
type input "0901314000"
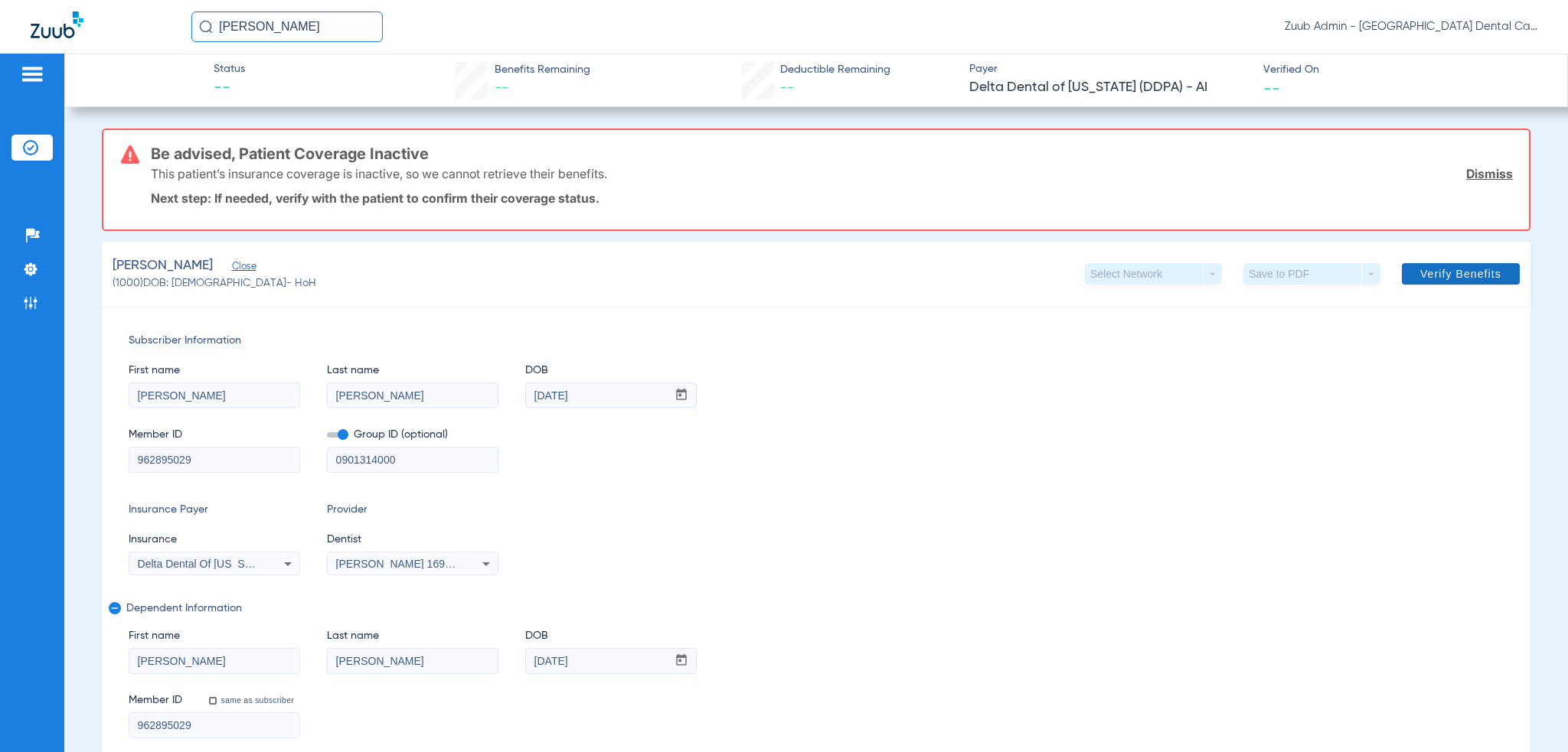
click at [1436, 258] on span at bounding box center [1461, 274] width 118 height 37
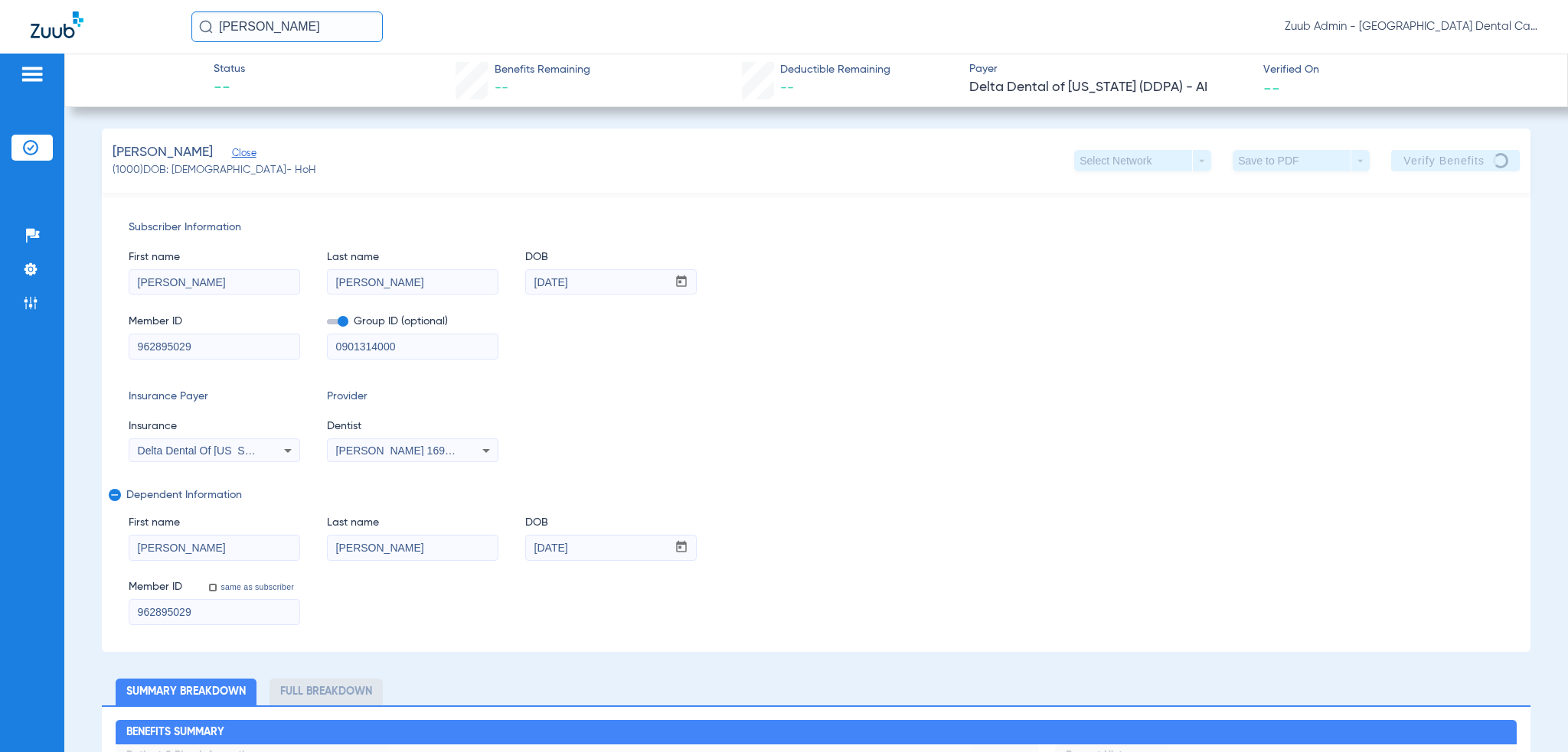
click at [334, 32] on input "[PERSON_NAME]" at bounding box center [287, 27] width 192 height 30
paste input "[PERSON_NAME]"
type input "[PERSON_NAME]"
click at [280, 87] on td "[PERSON_NAME]" at bounding box center [267, 82] width 154 height 21
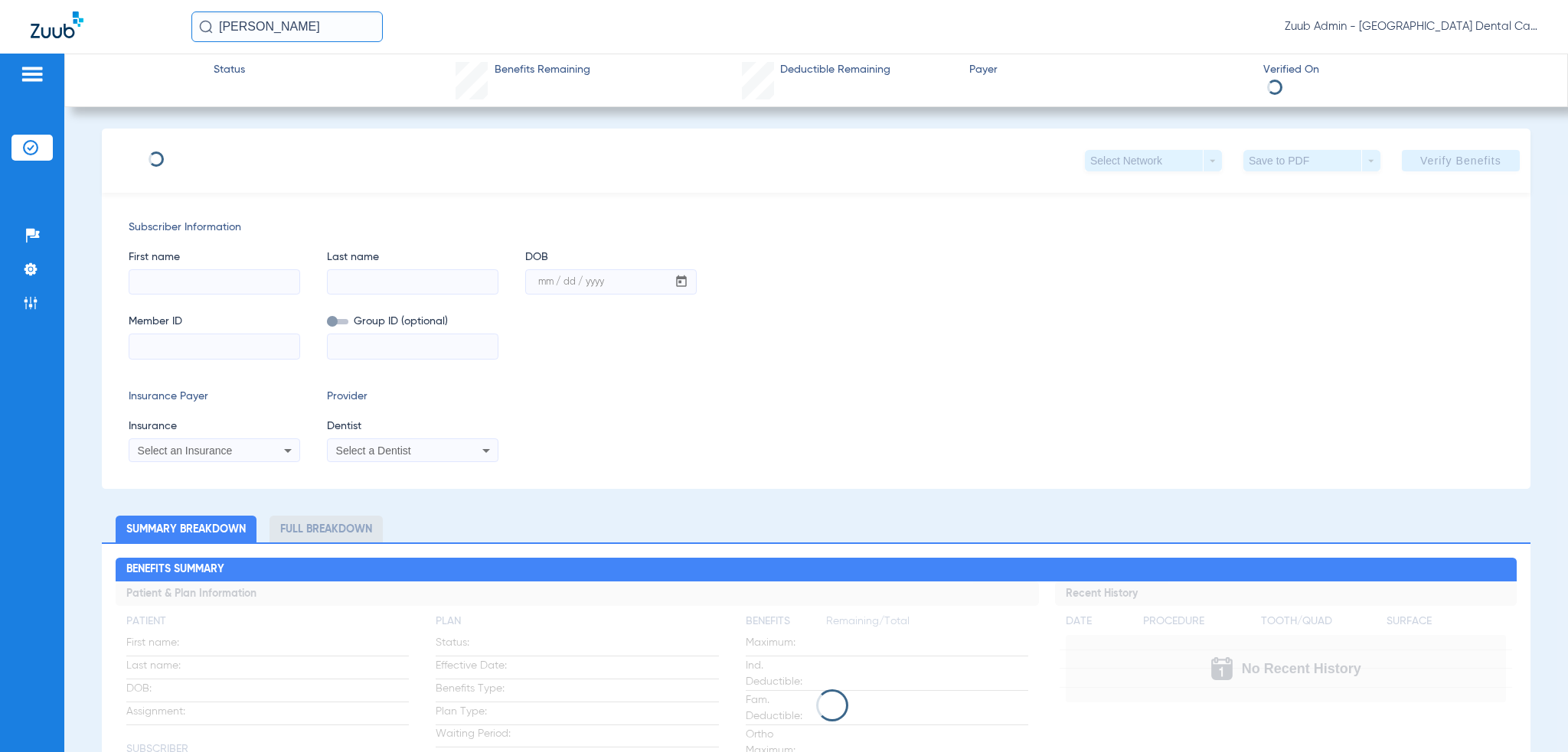
type input "[PERSON_NAME]"
type input "Van"
type input "[DATE]"
type input "965802918"
type input "0901314060"
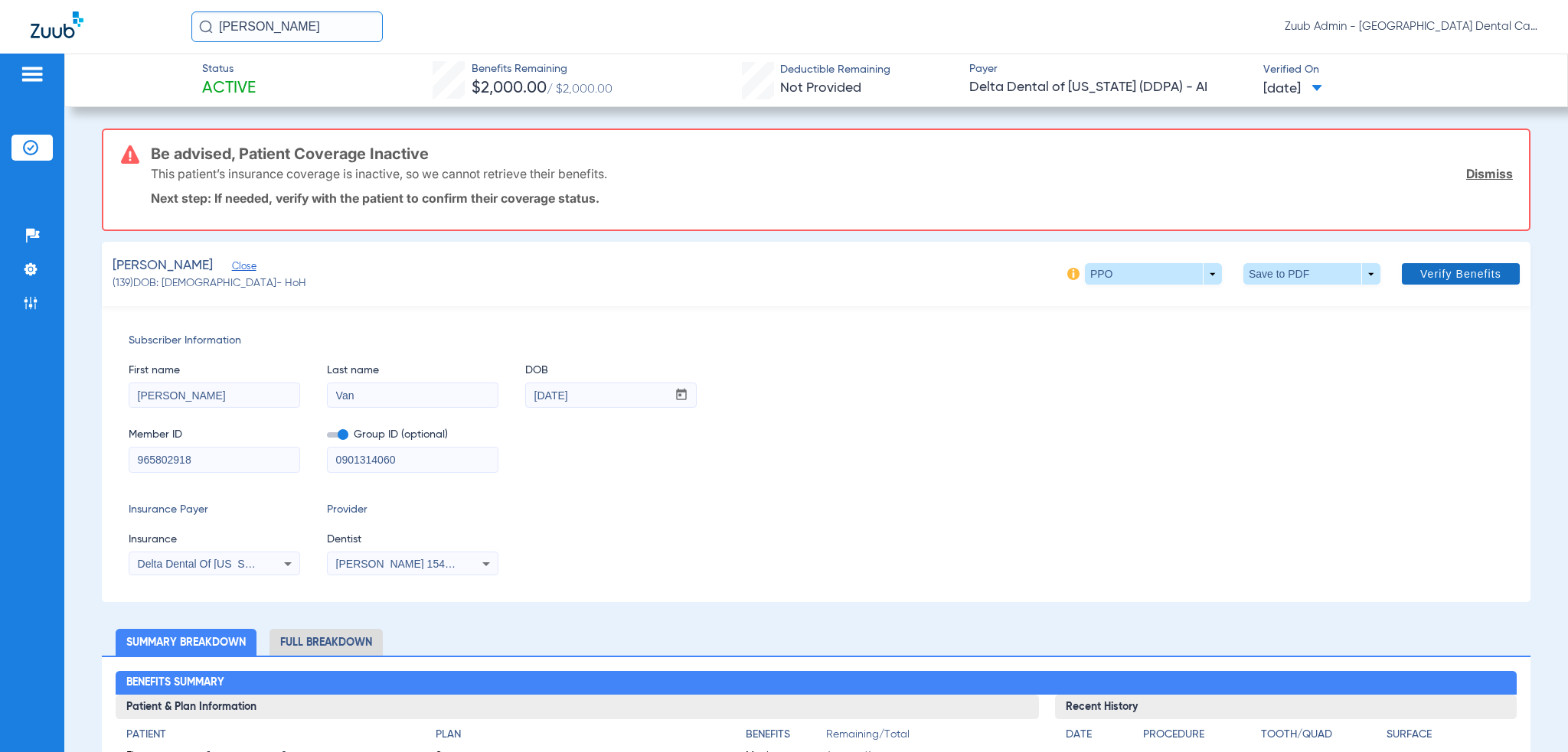
click at [1452, 263] on span at bounding box center [1461, 274] width 118 height 37
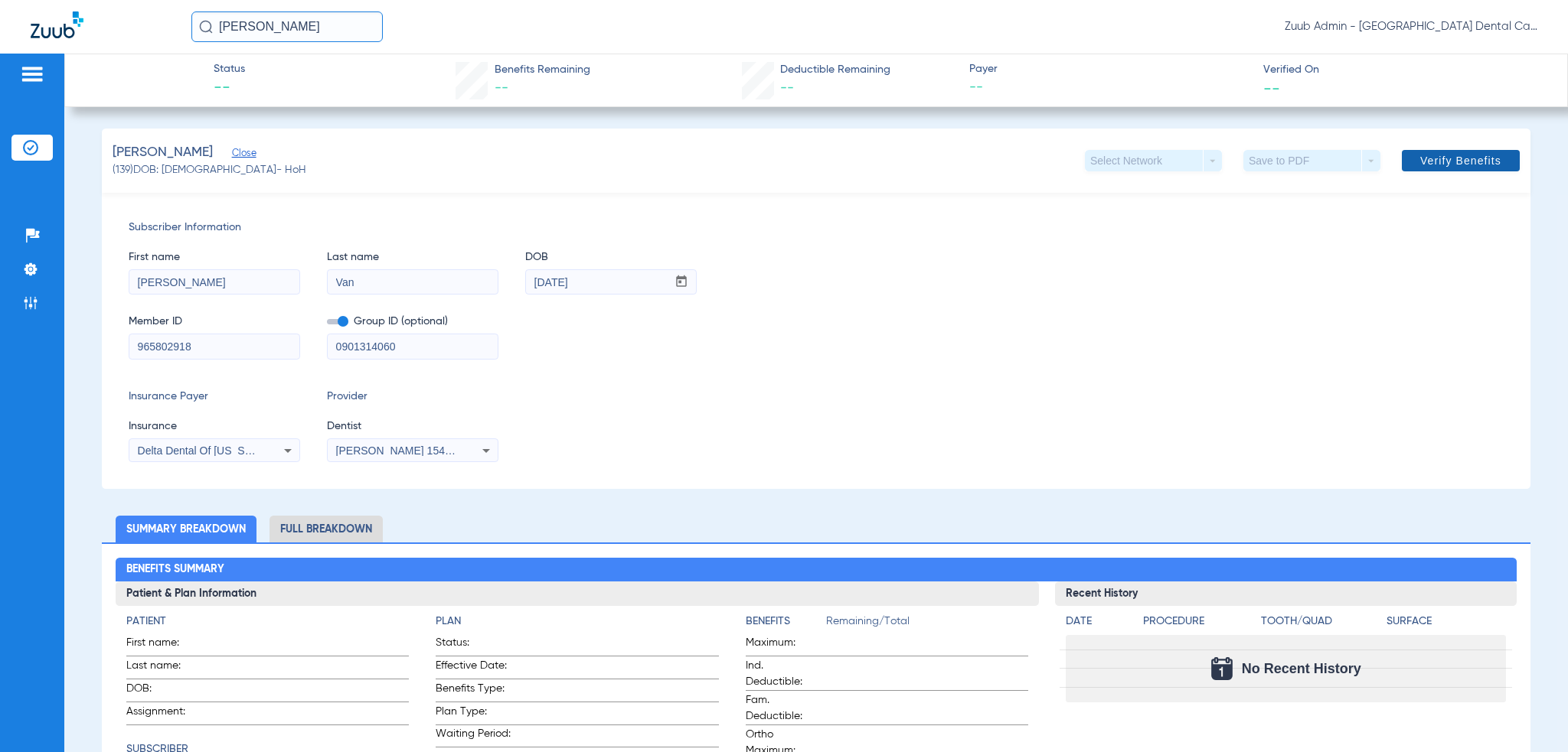
click at [1429, 165] on span "Verify Benefits" at bounding box center [1460, 161] width 81 height 12
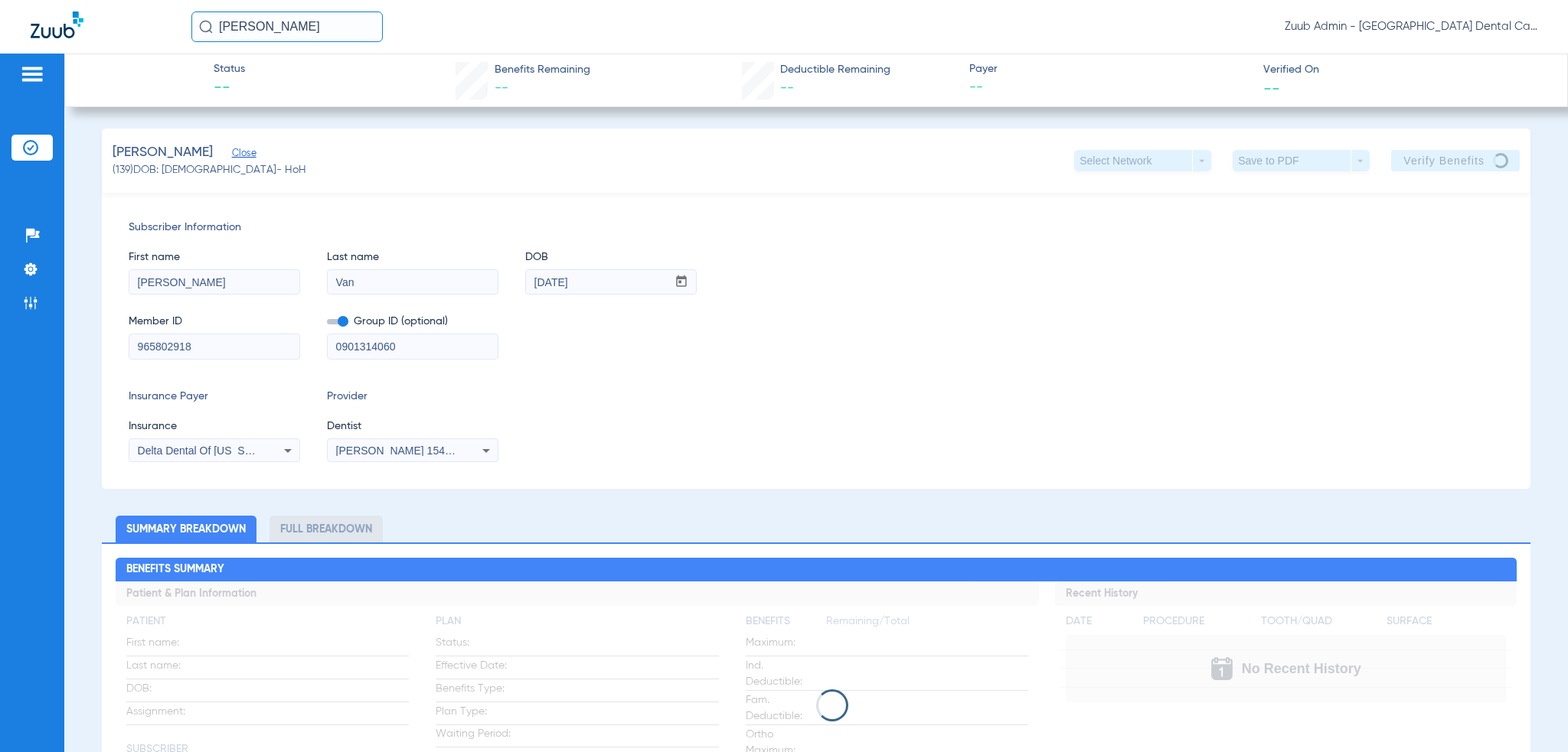
click at [287, 35] on input "[PERSON_NAME]" at bounding box center [287, 27] width 192 height 30
click at [793, 31] on div "[PERSON_NAME] Name ID DOB Office ID [PERSON_NAME] Van 139 [DATE] 31000010 [PERS…" at bounding box center [865, 27] width 1346 height 30
click at [280, 35] on input "[PERSON_NAME]" at bounding box center [287, 27] width 192 height 30
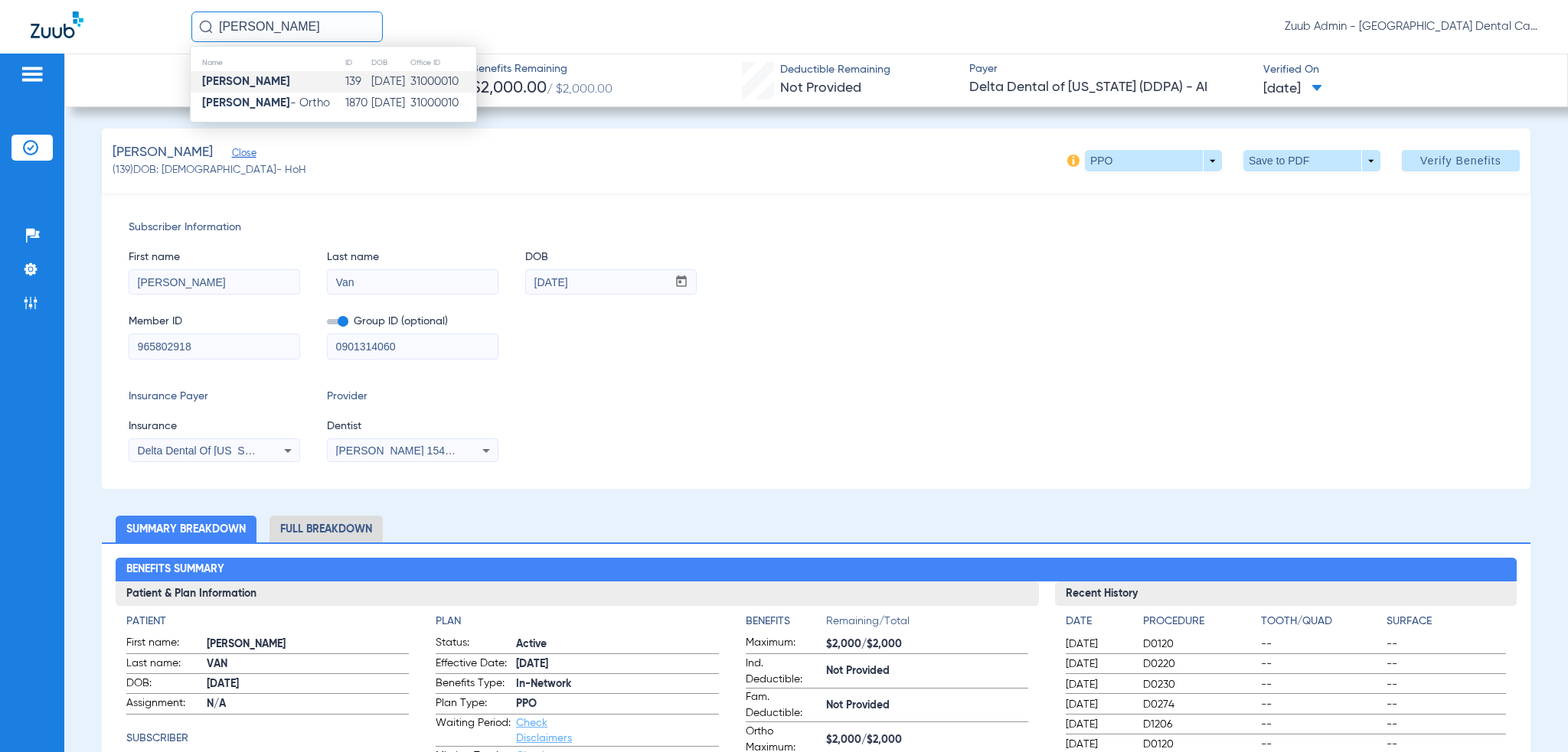
click at [1201, 267] on div "First name [PERSON_NAME] Last name [PERSON_NAME] mm / dd / yyyy [DATE]" at bounding box center [816, 266] width 1375 height 59
click at [301, 40] on input "[PERSON_NAME]" at bounding box center [287, 27] width 192 height 30
paste input "1000"
type input "1000"
click at [301, 84] on td "[PERSON_NAME]" at bounding box center [254, 82] width 127 height 21
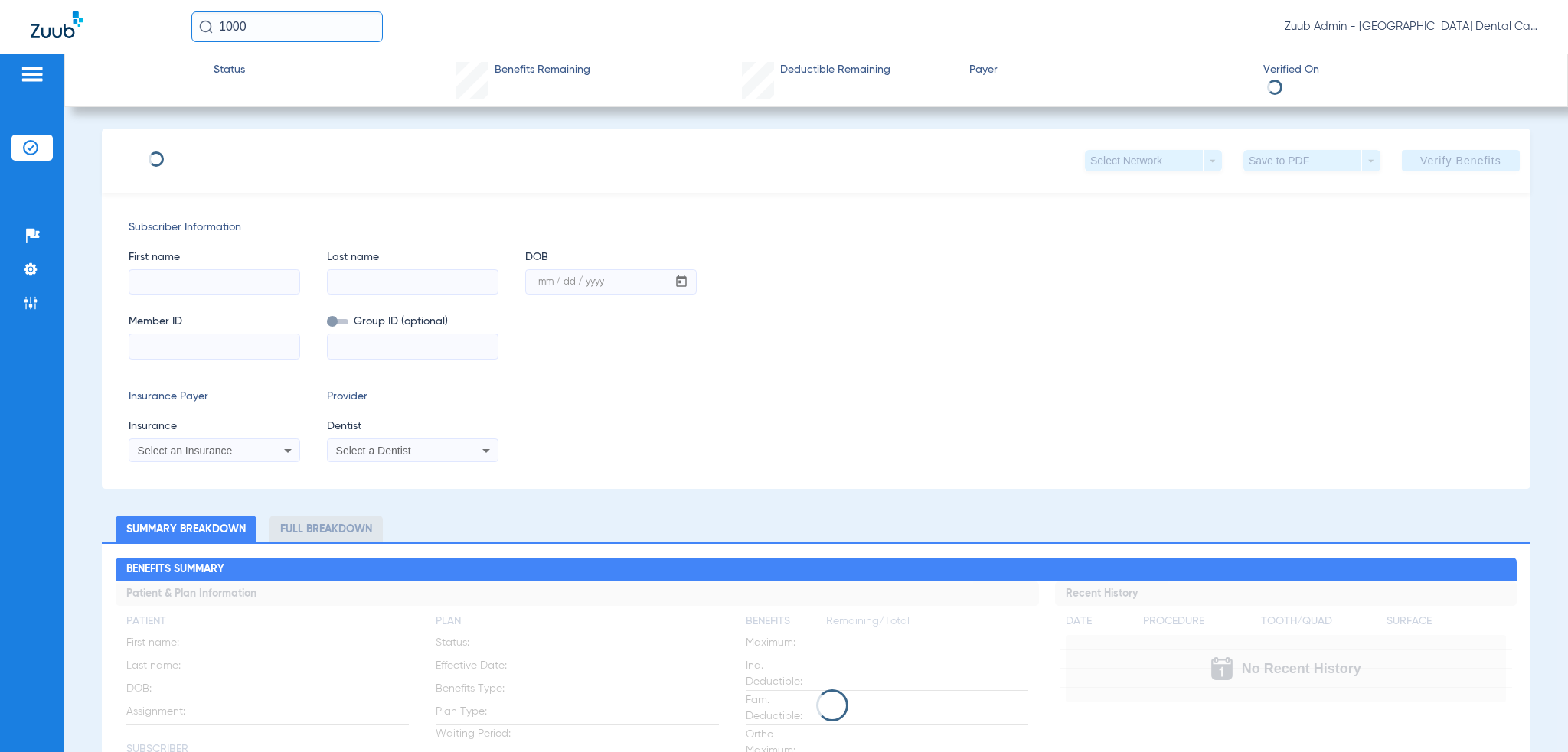
type input "[PERSON_NAME]"
type input "[DATE]"
type input "962895029"
type input "0901314000"
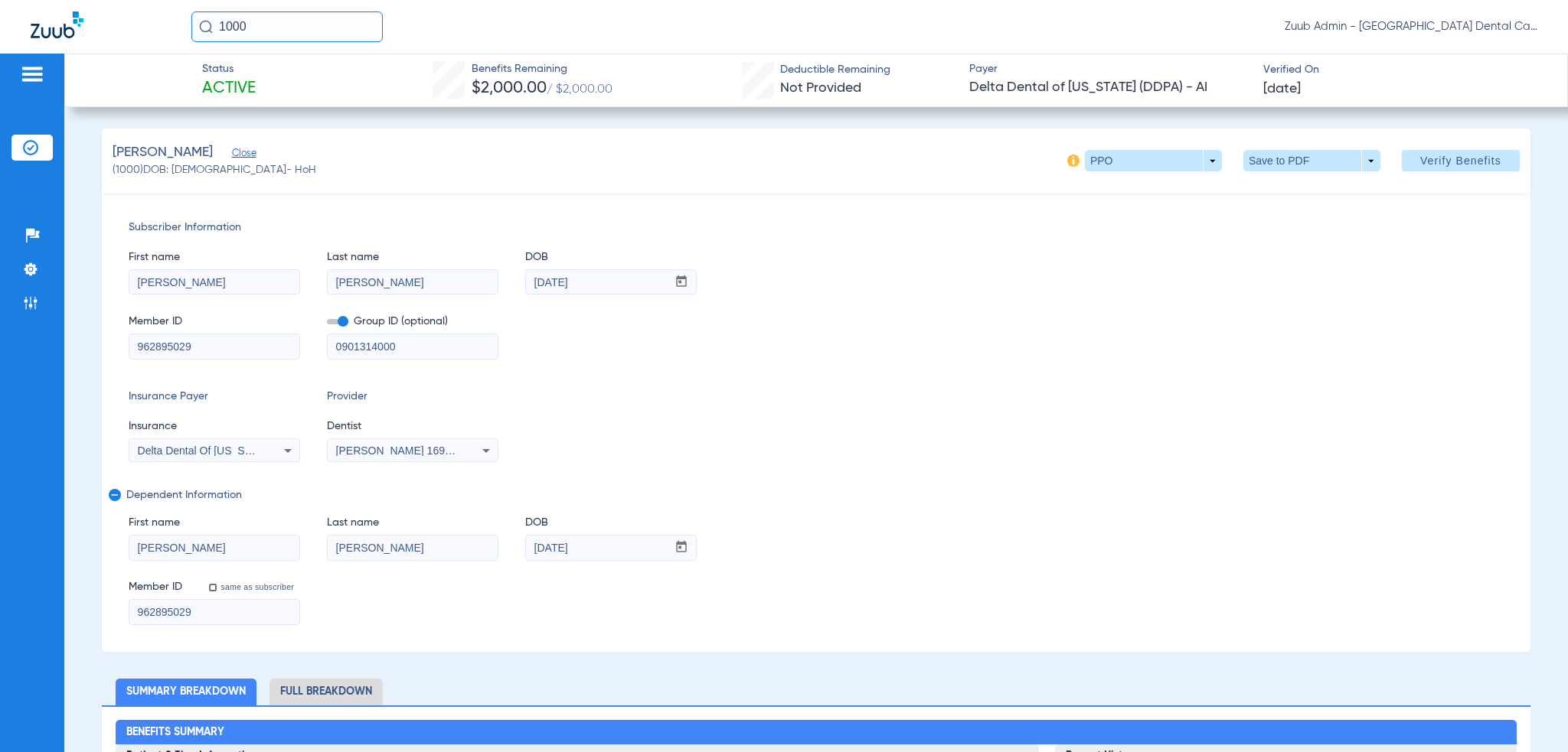
click at [330, 29] on input "1000" at bounding box center [287, 27] width 192 height 30
paste input "[PERSON_NAME]"
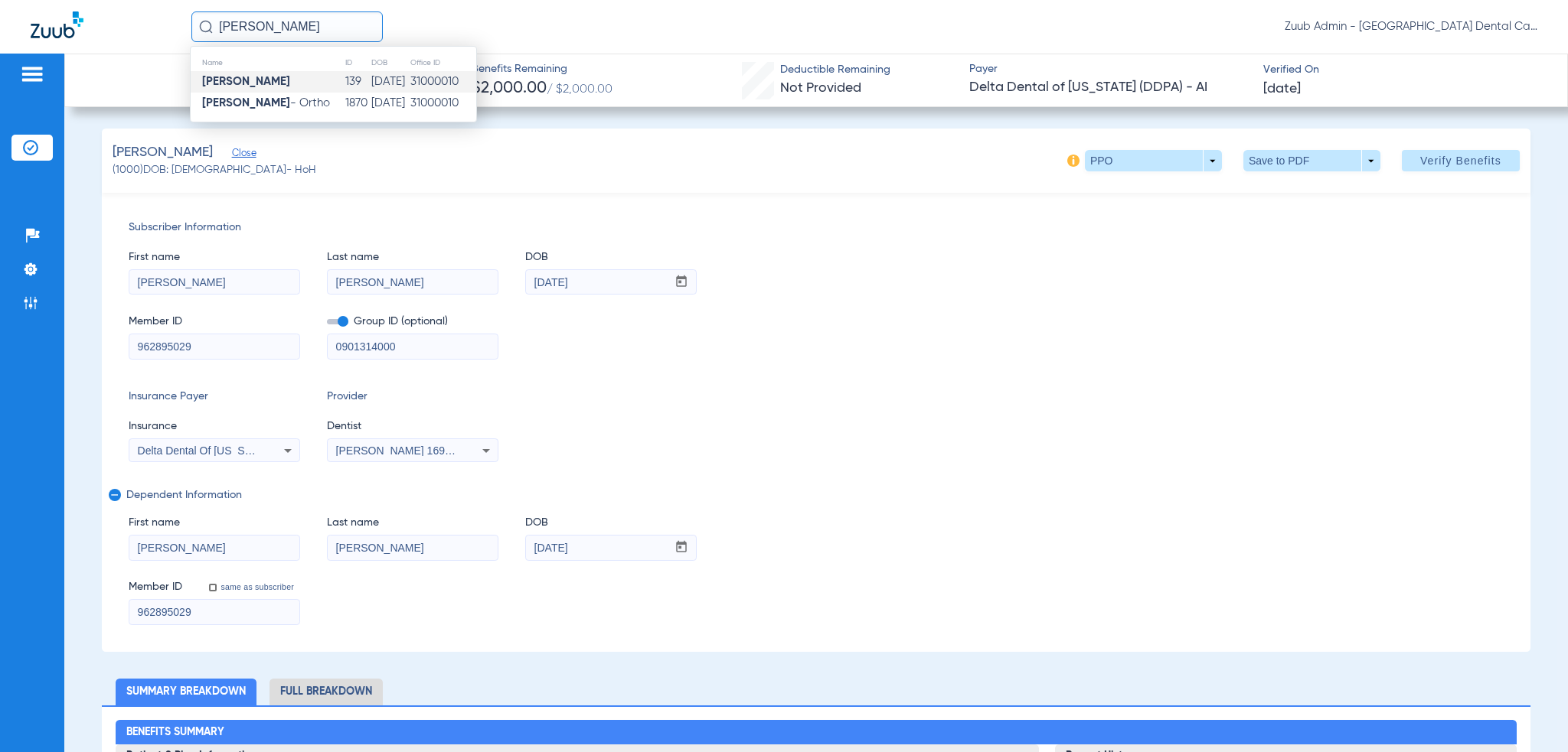
type input "[PERSON_NAME]"
click at [345, 78] on td "139" at bounding box center [357, 82] width 26 height 21
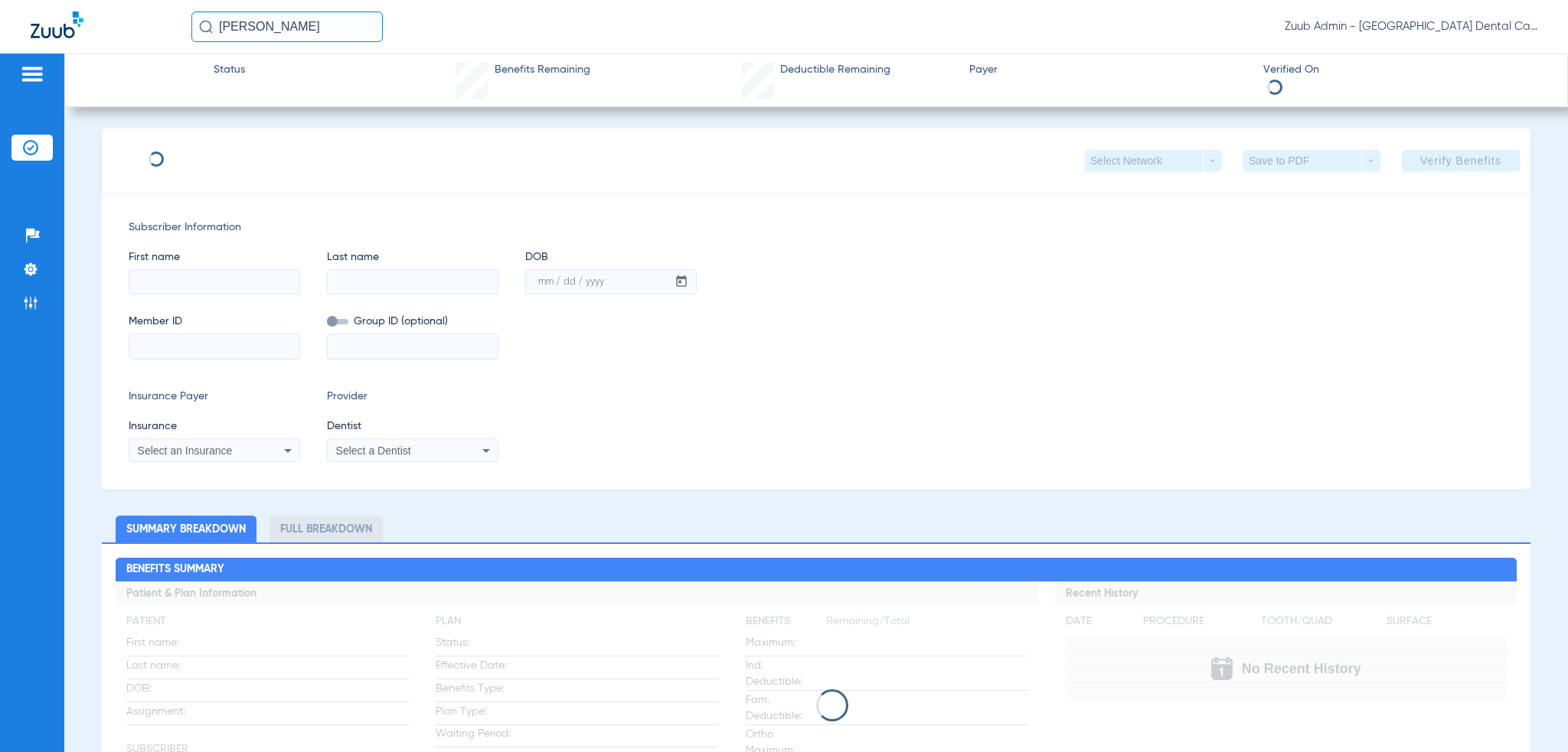
type input "[PERSON_NAME]"
type input "Van"
type input "[DATE]"
type input "965802918"
type input "0901314060"
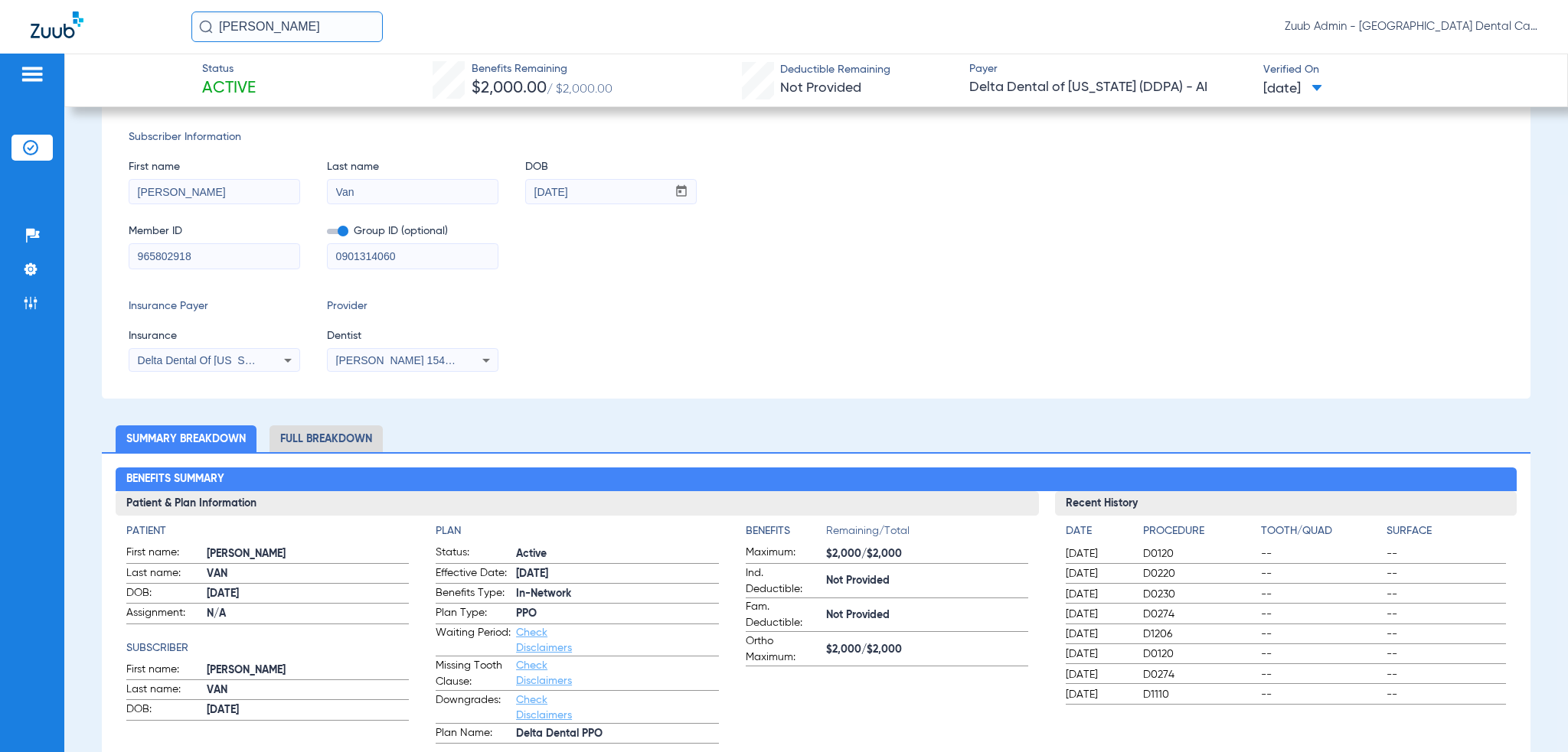
scroll to position [153, 0]
